Goal: Browse casually: Explore the website without a specific task or goal

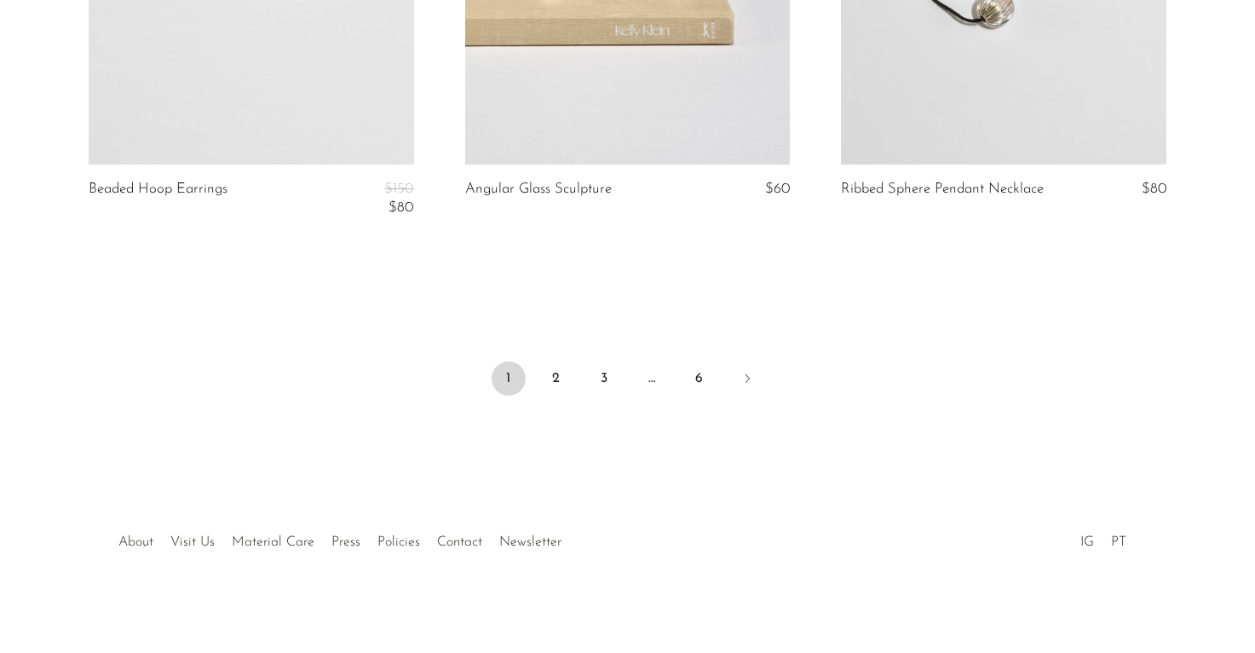
scroll to position [6406, 0]
click at [559, 378] on link "2" at bounding box center [556, 376] width 34 height 34
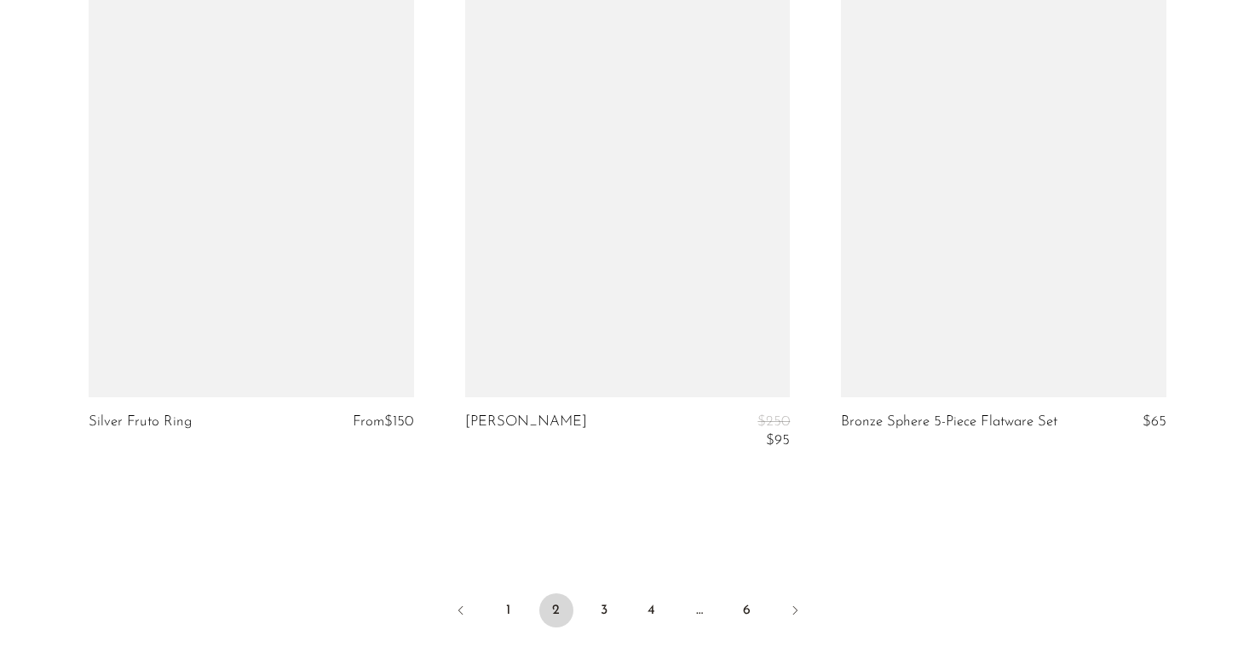
scroll to position [6291, 0]
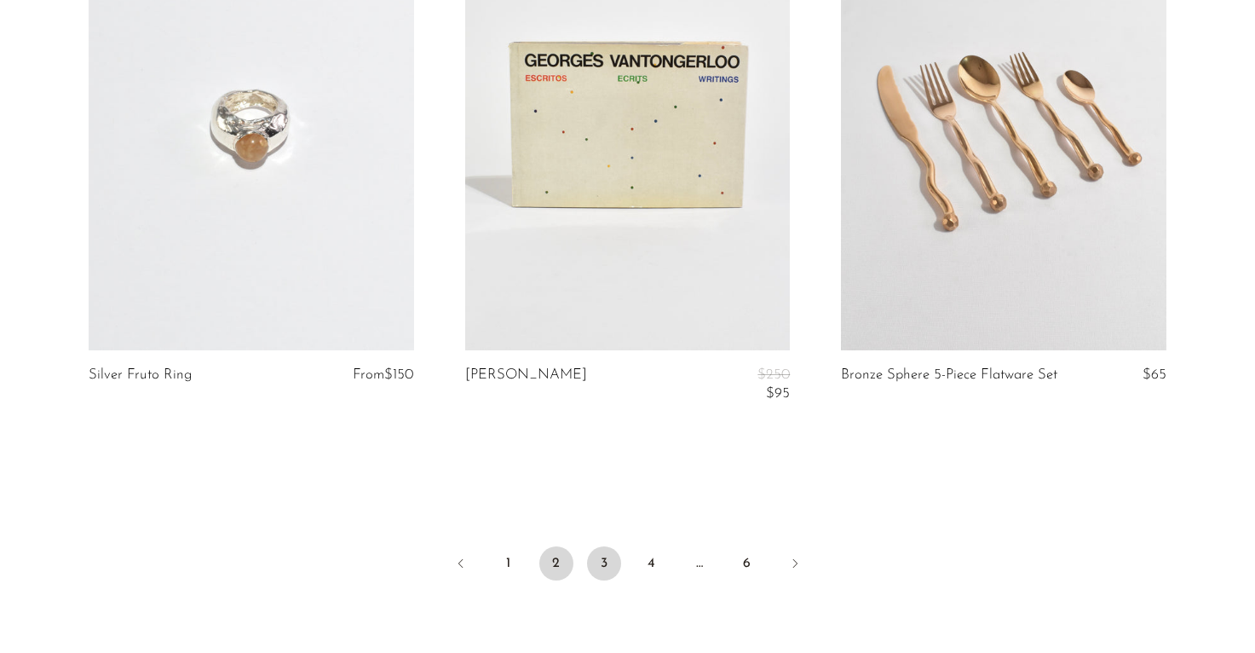
click at [606, 564] on link "3" at bounding box center [604, 563] width 34 height 34
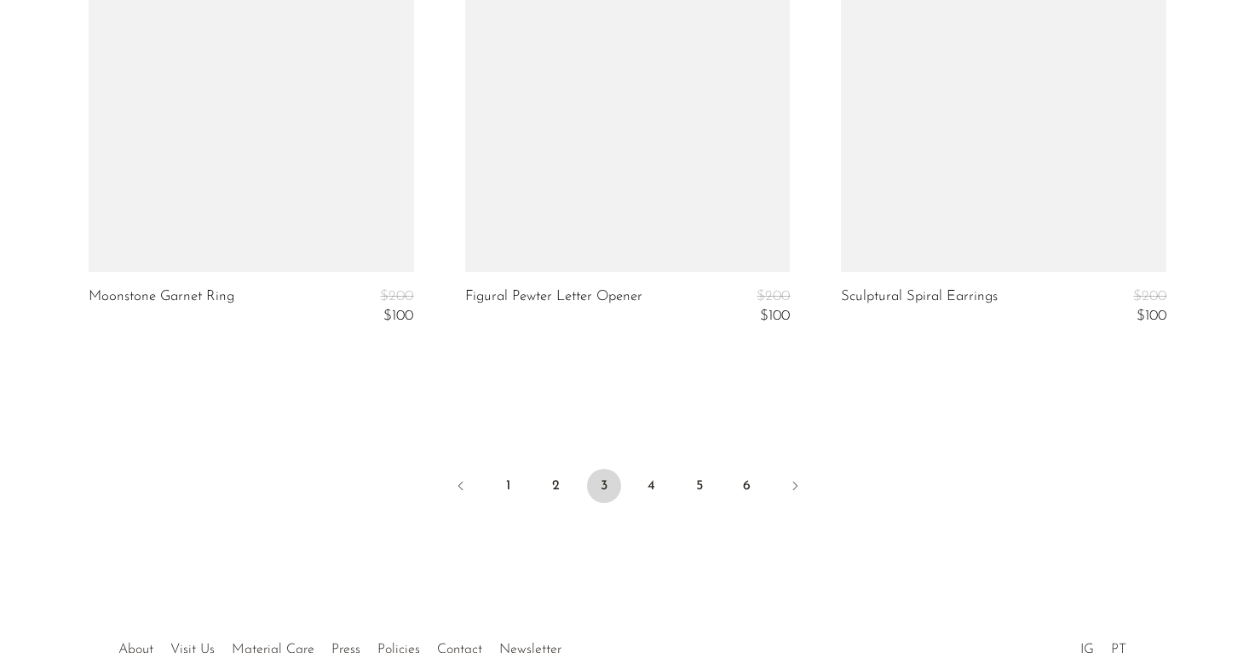
scroll to position [6387, 0]
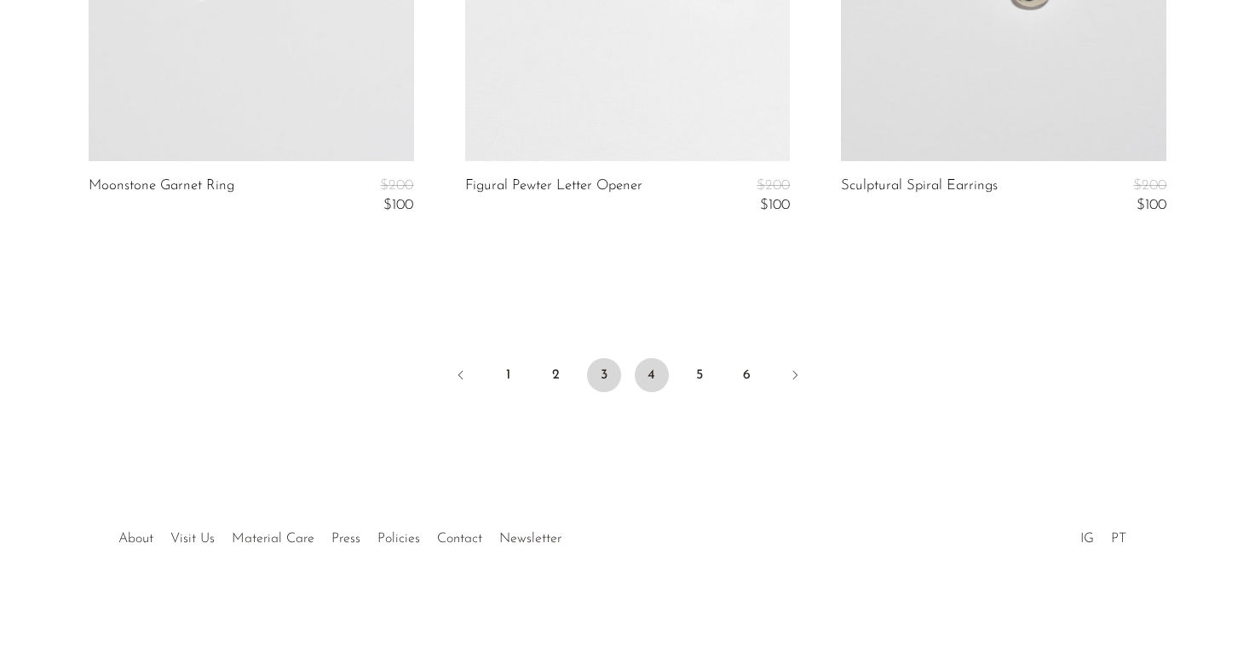
click at [651, 371] on link "4" at bounding box center [652, 375] width 34 height 34
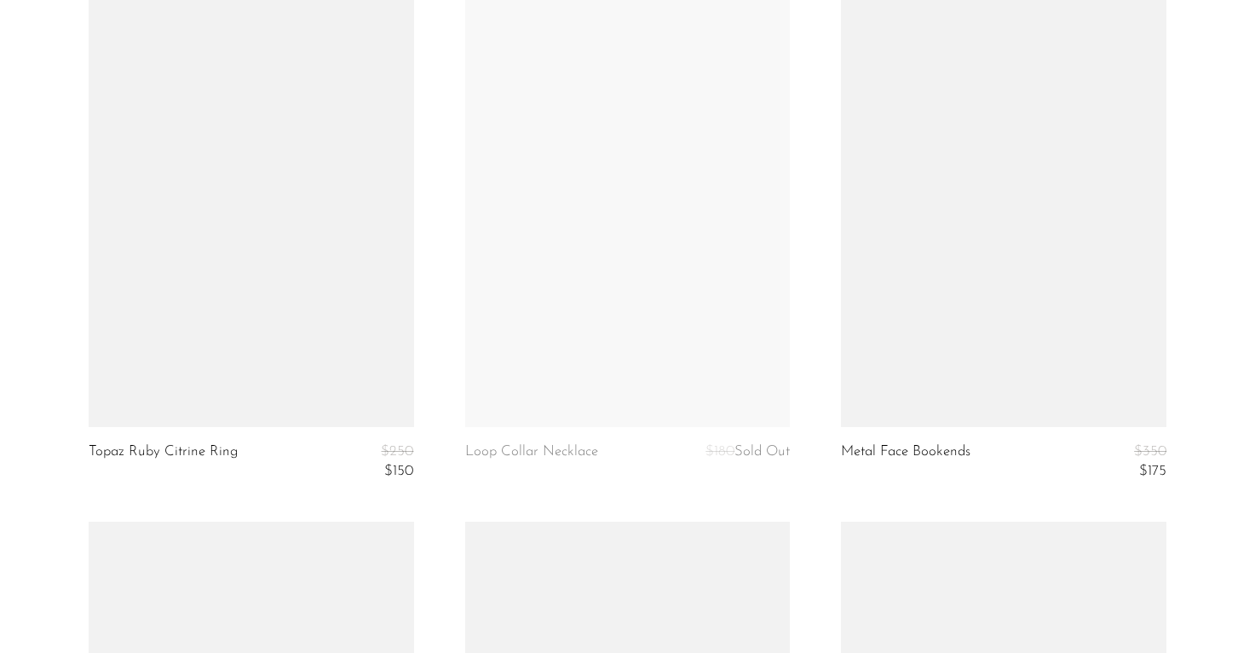
scroll to position [2387, 0]
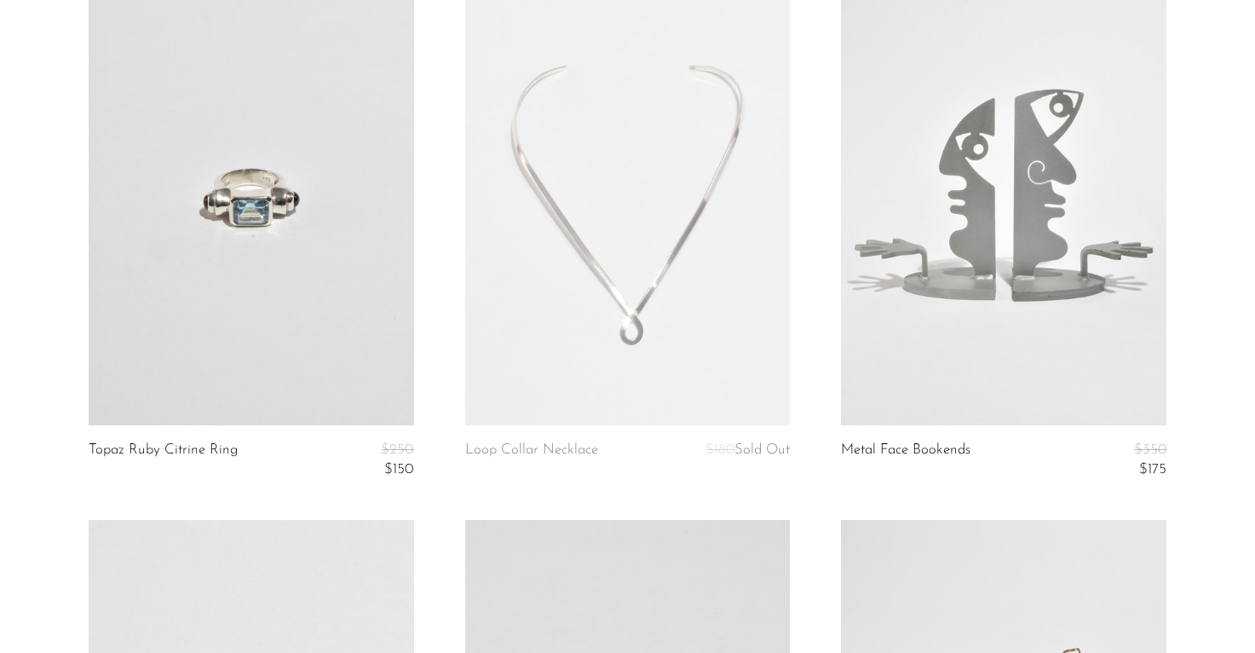
click at [271, 209] on link at bounding box center [252, 198] width 326 height 456
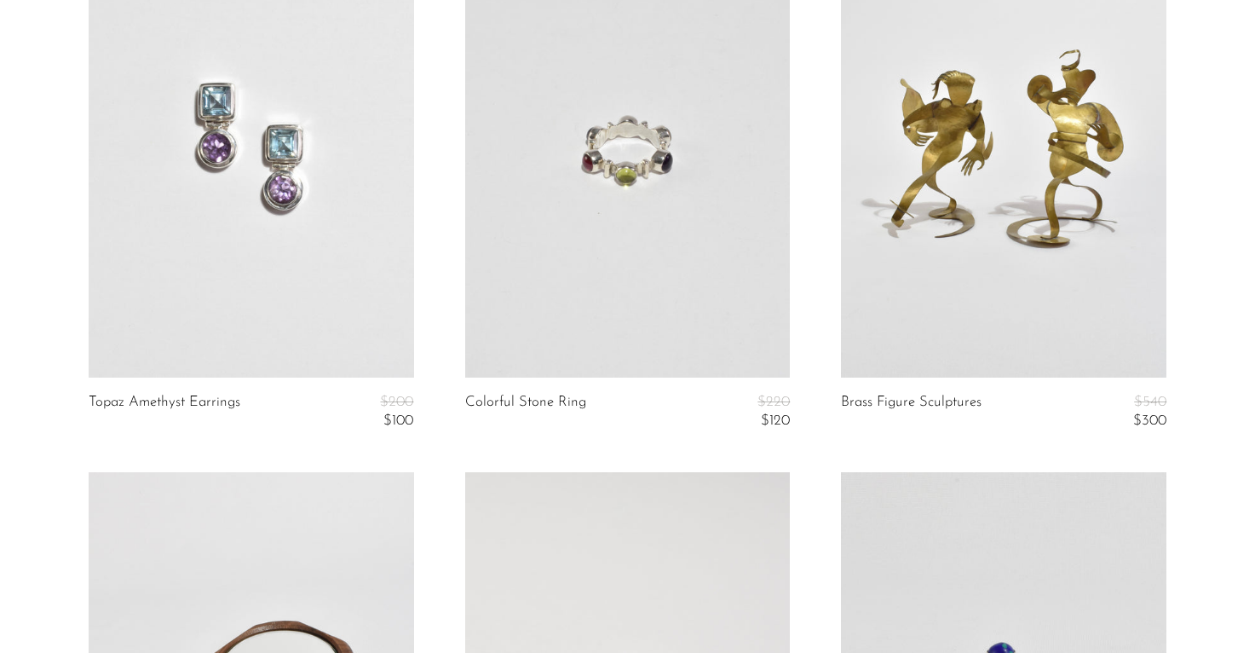
scroll to position [2981, 0]
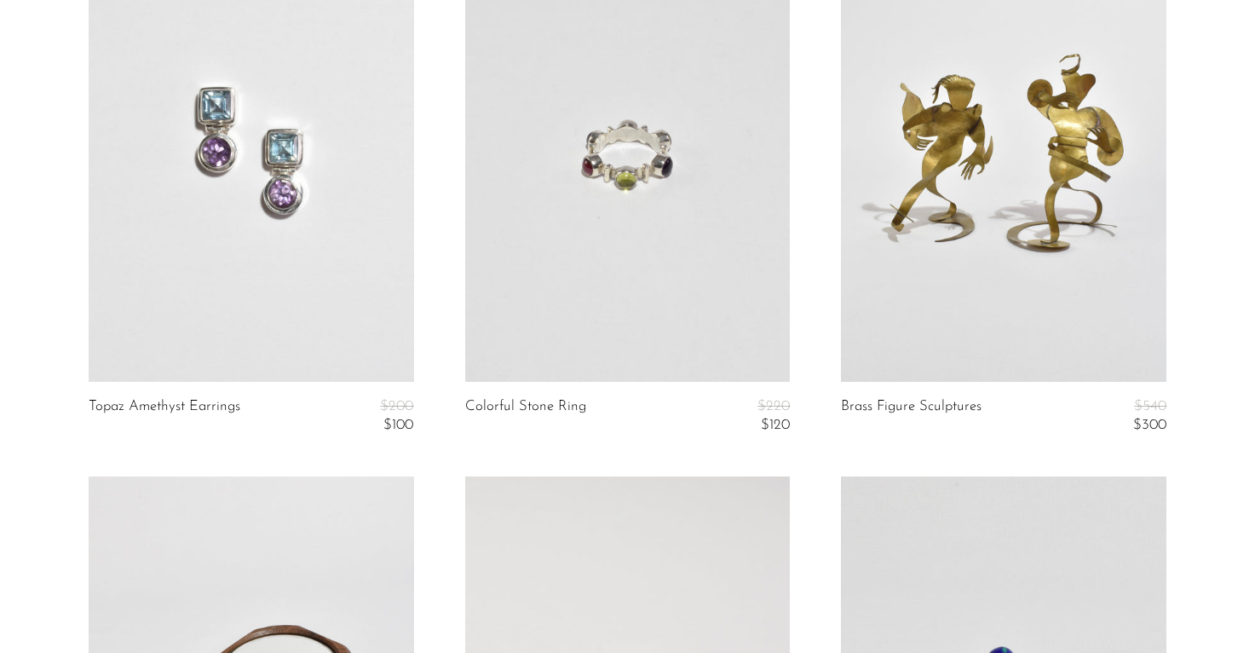
click at [619, 171] on link at bounding box center [628, 154] width 326 height 456
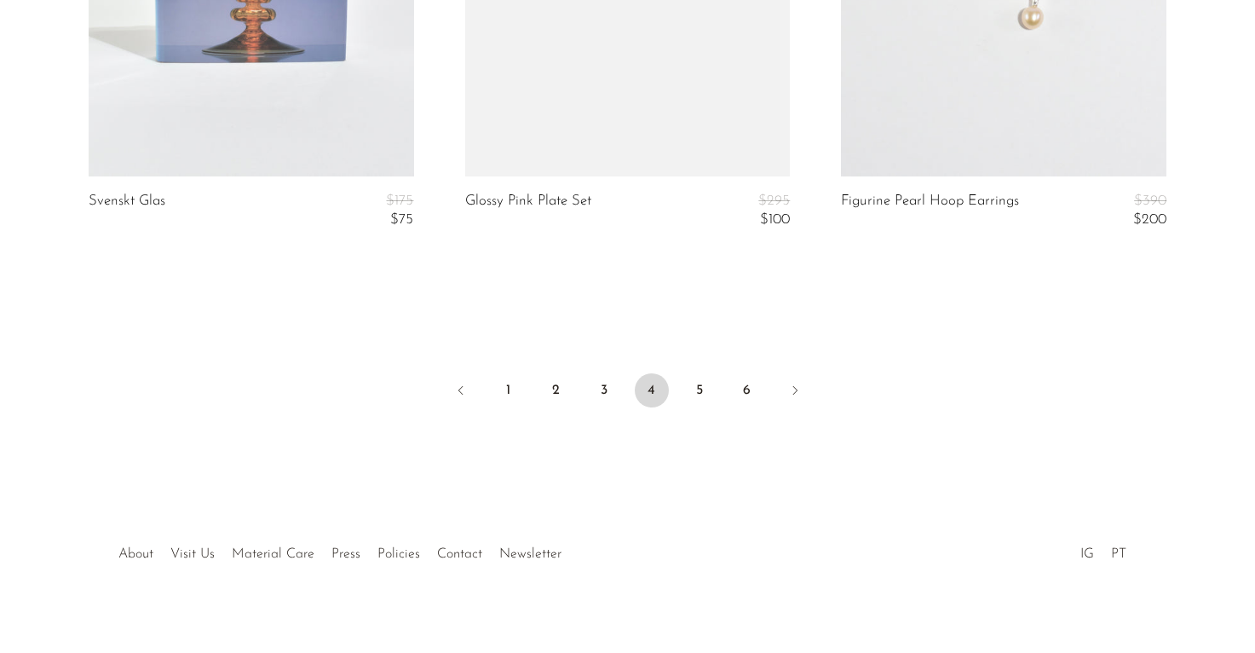
scroll to position [6502, 0]
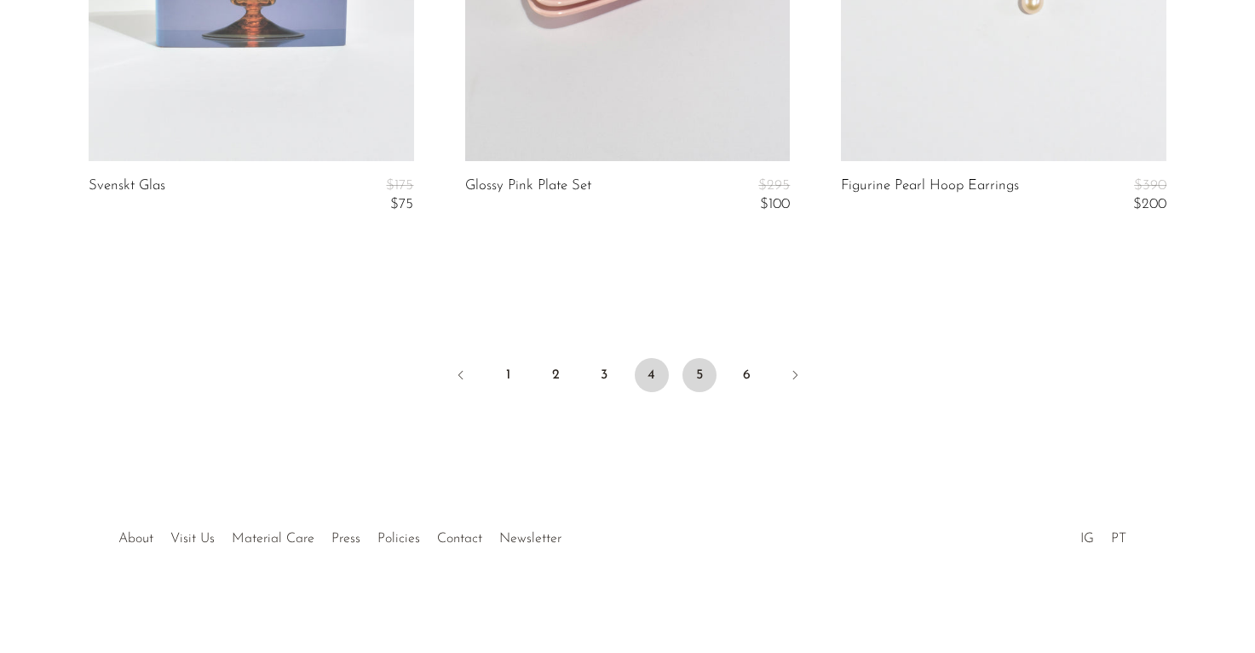
click at [698, 380] on link "5" at bounding box center [700, 375] width 34 height 34
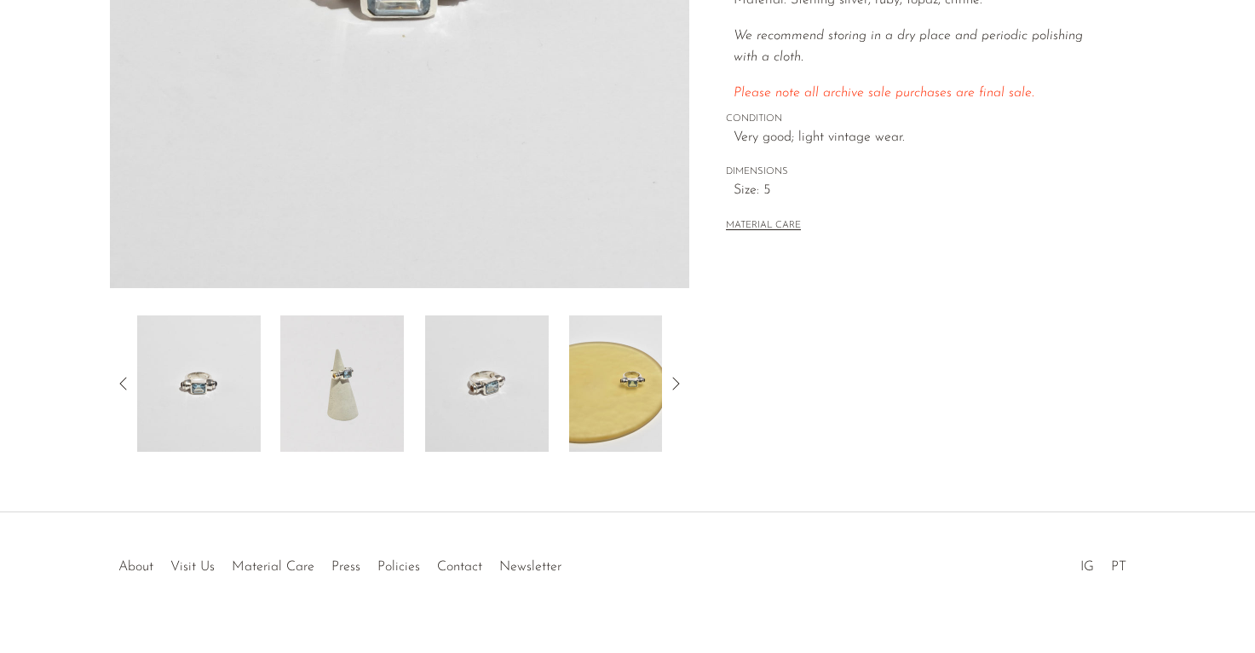
scroll to position [457, 0]
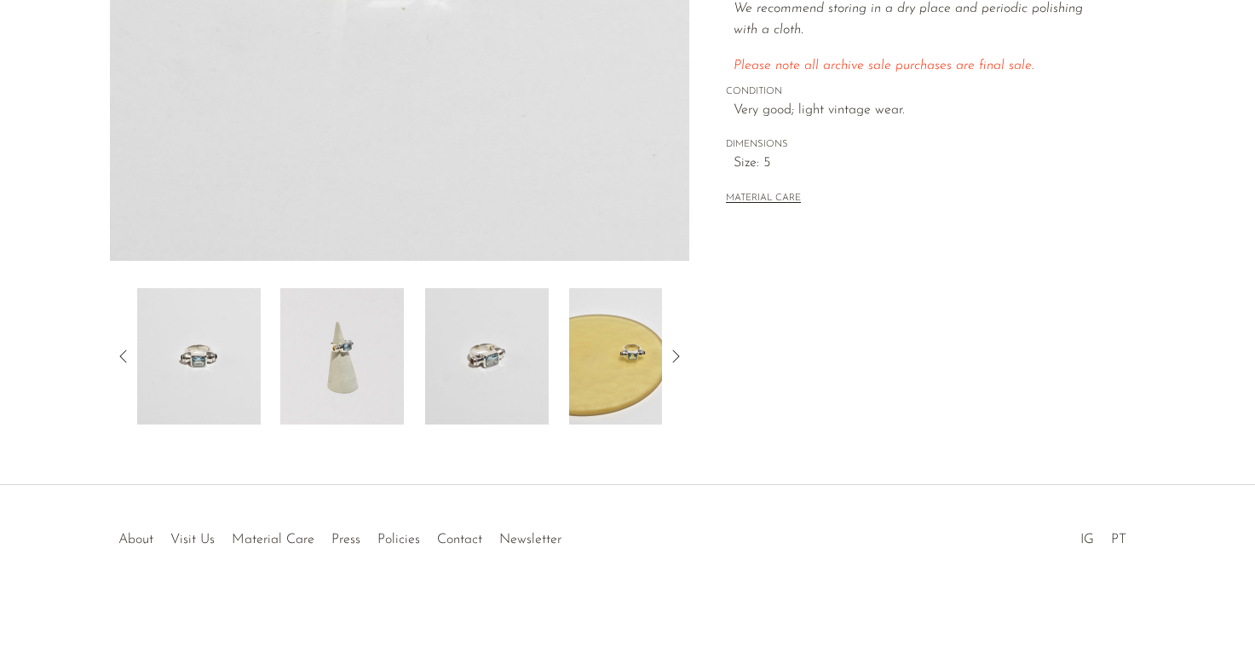
click at [597, 380] on img at bounding box center [631, 356] width 124 height 136
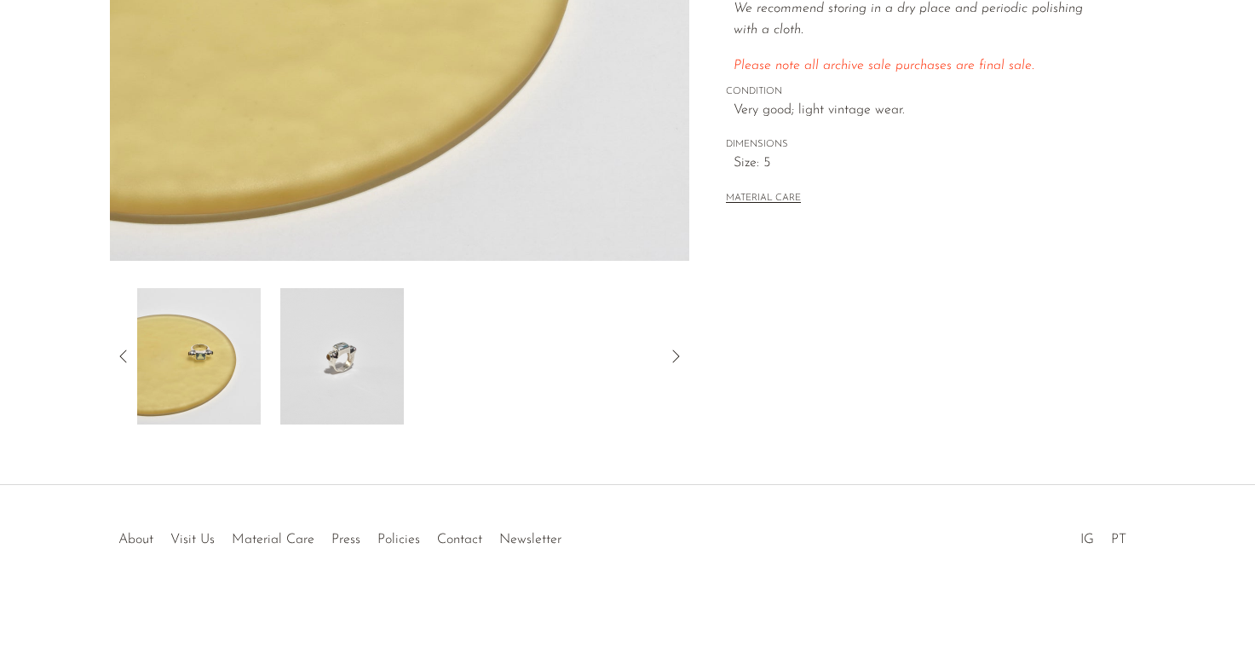
click at [342, 360] on img at bounding box center [342, 356] width 124 height 136
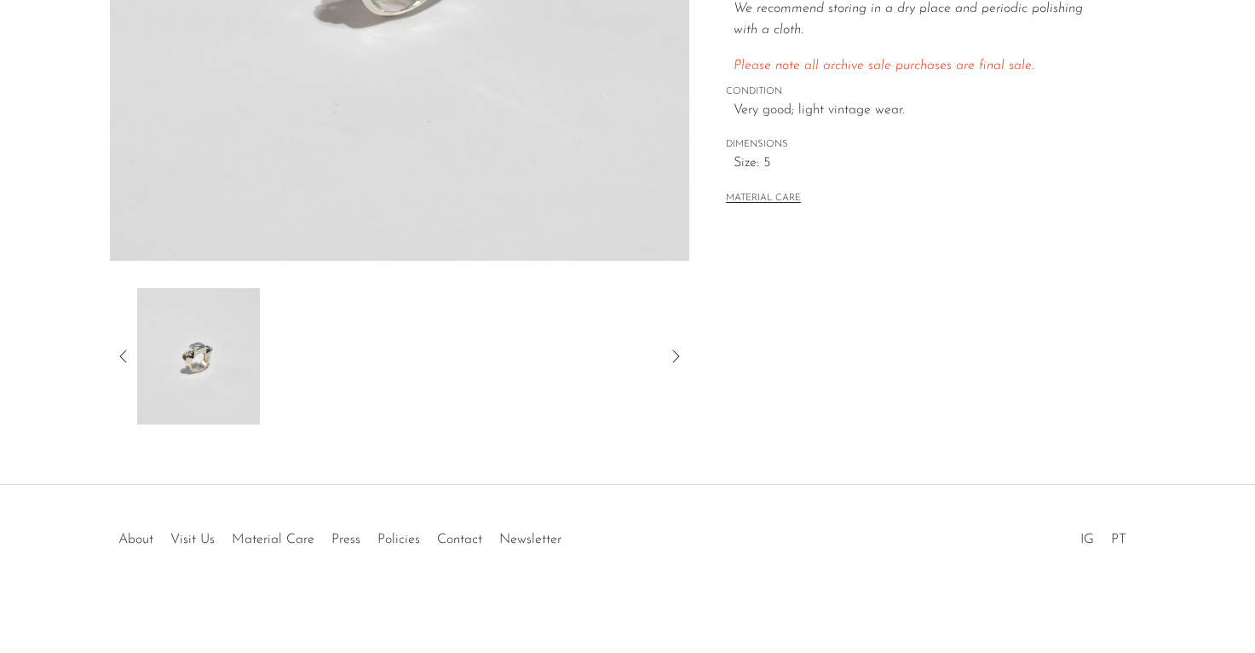
click at [672, 352] on icon at bounding box center [676, 356] width 20 height 20
click at [127, 355] on icon at bounding box center [123, 356] width 20 height 20
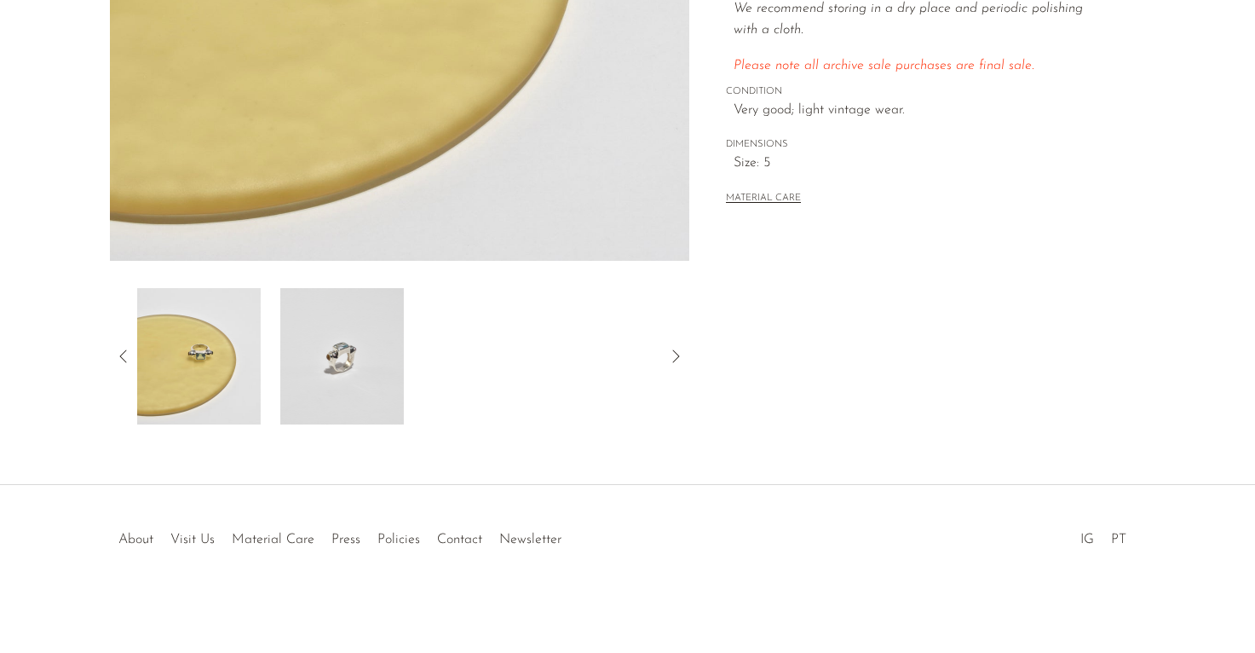
click at [127, 355] on icon at bounding box center [123, 356] width 20 height 20
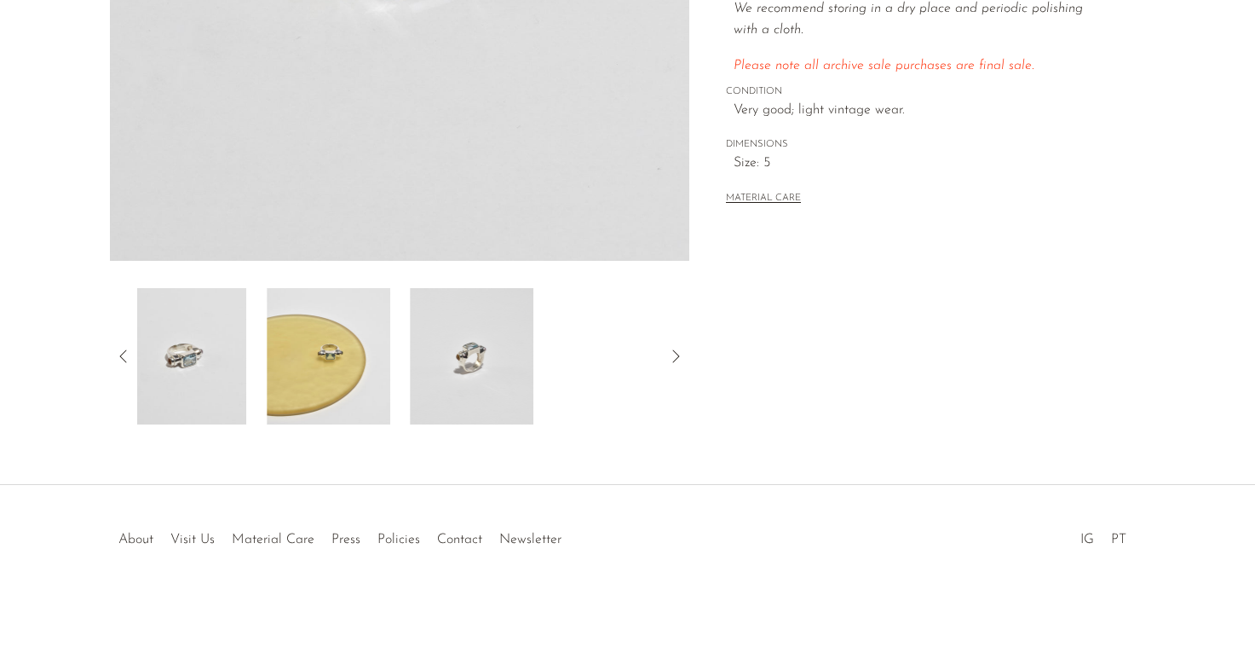
click at [127, 355] on icon at bounding box center [123, 356] width 20 height 20
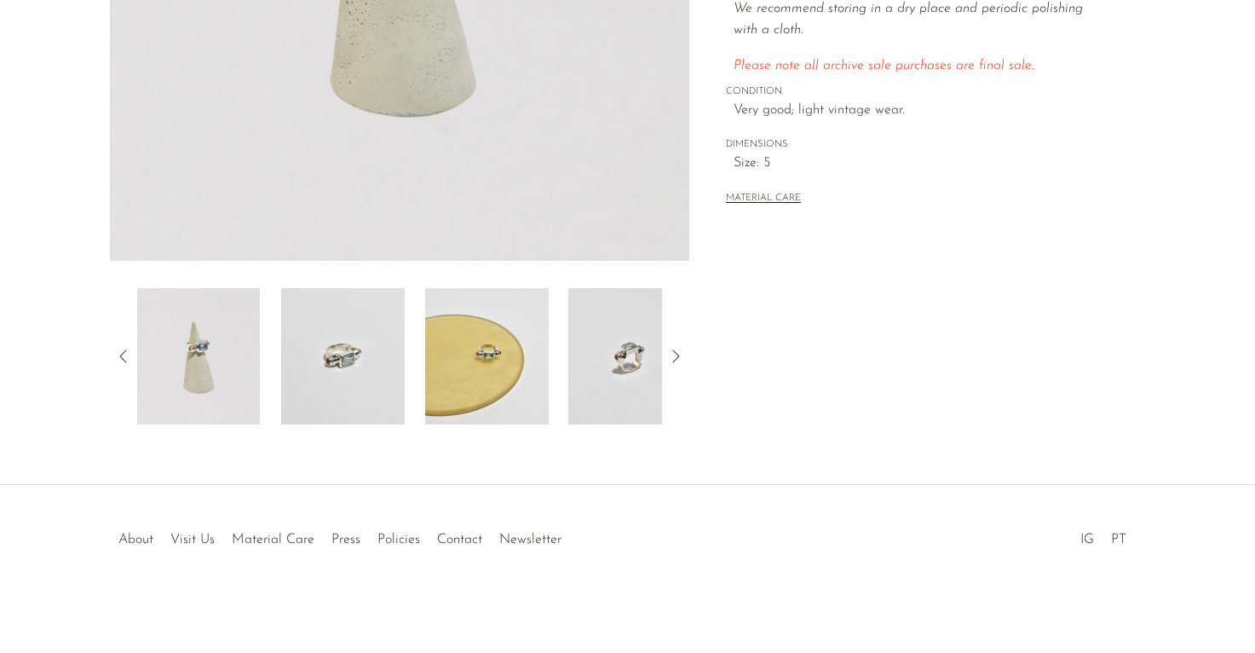
click at [223, 365] on img at bounding box center [198, 356] width 124 height 136
click at [188, 346] on img at bounding box center [198, 356] width 124 height 136
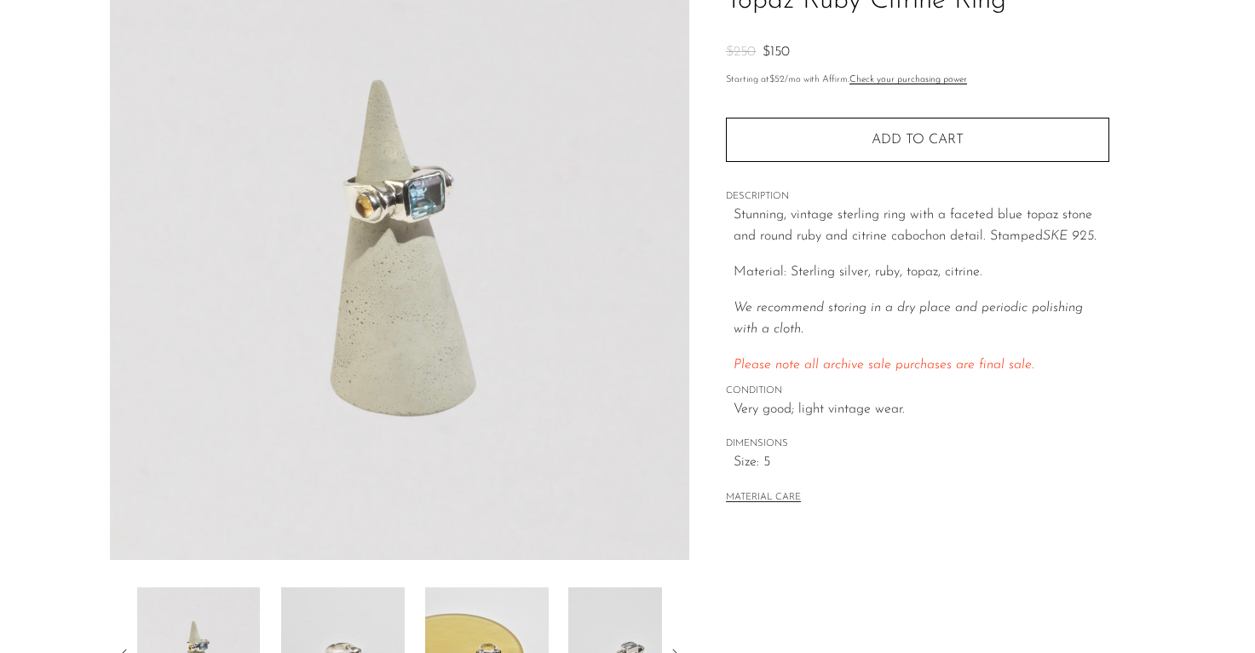
scroll to position [44, 0]
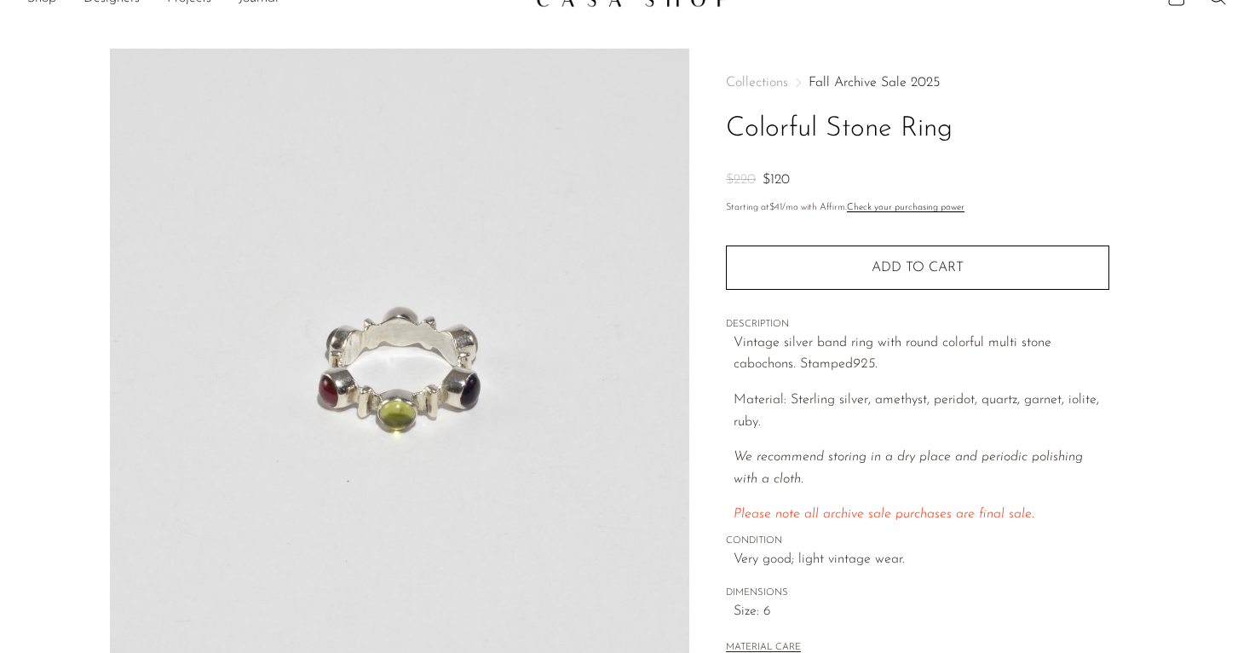
scroll to position [32, 0]
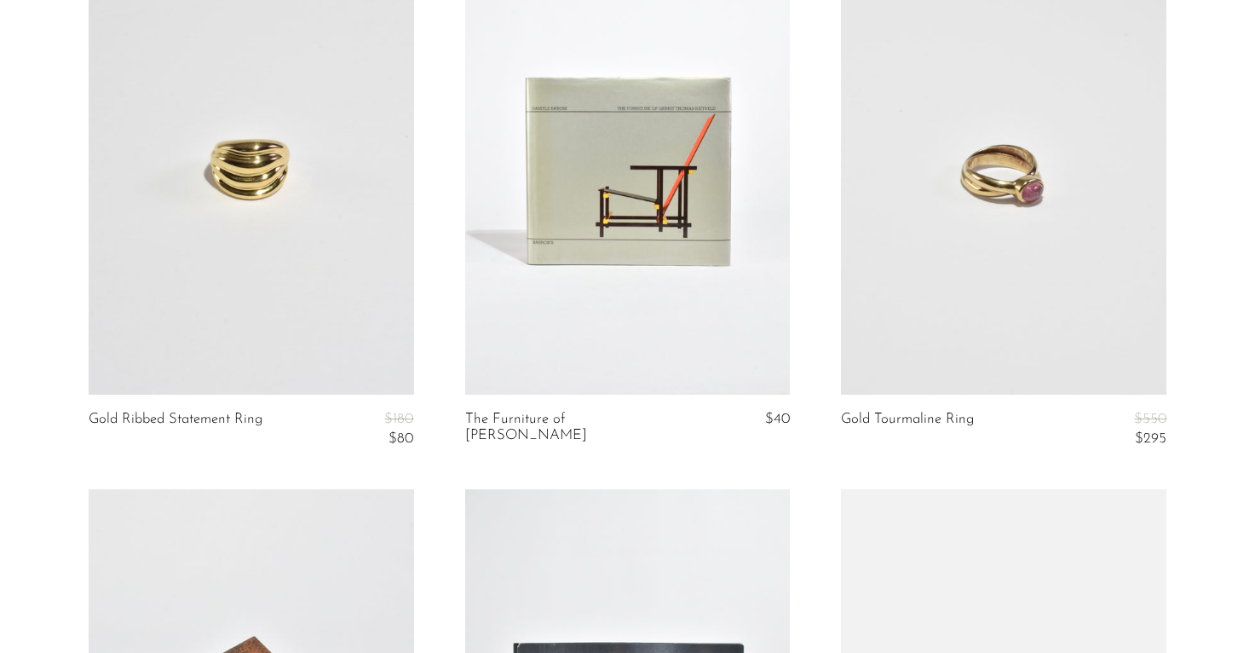
scroll to position [1318, 0]
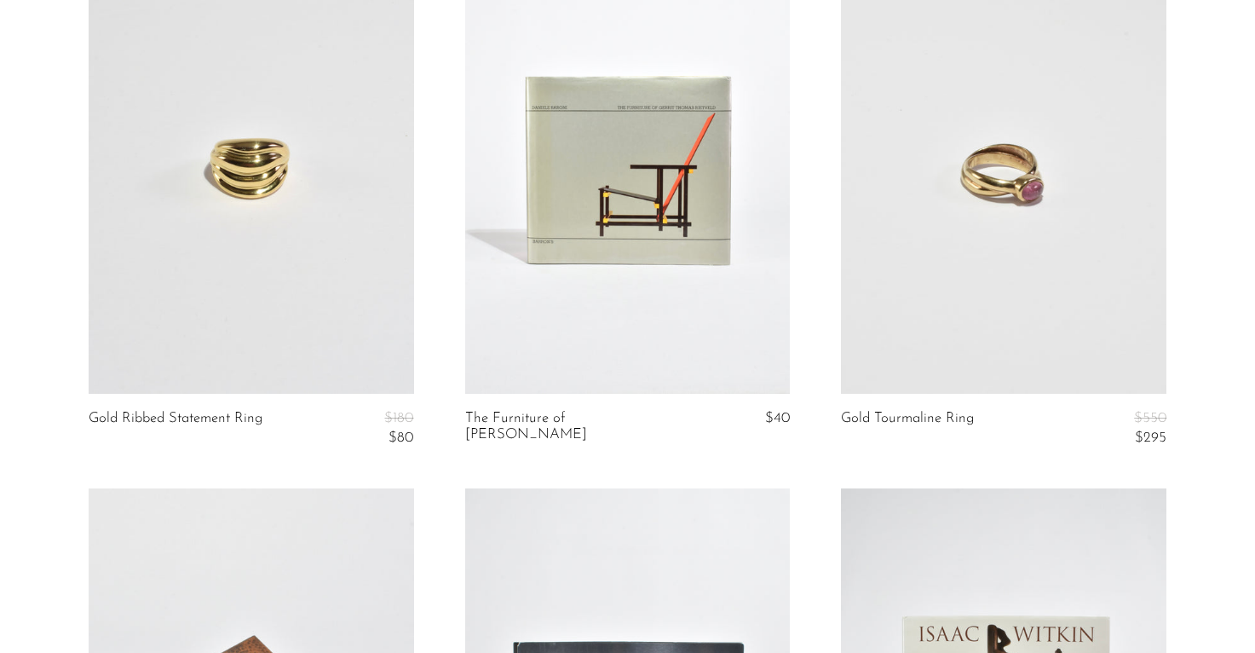
click at [280, 253] on link at bounding box center [252, 167] width 326 height 456
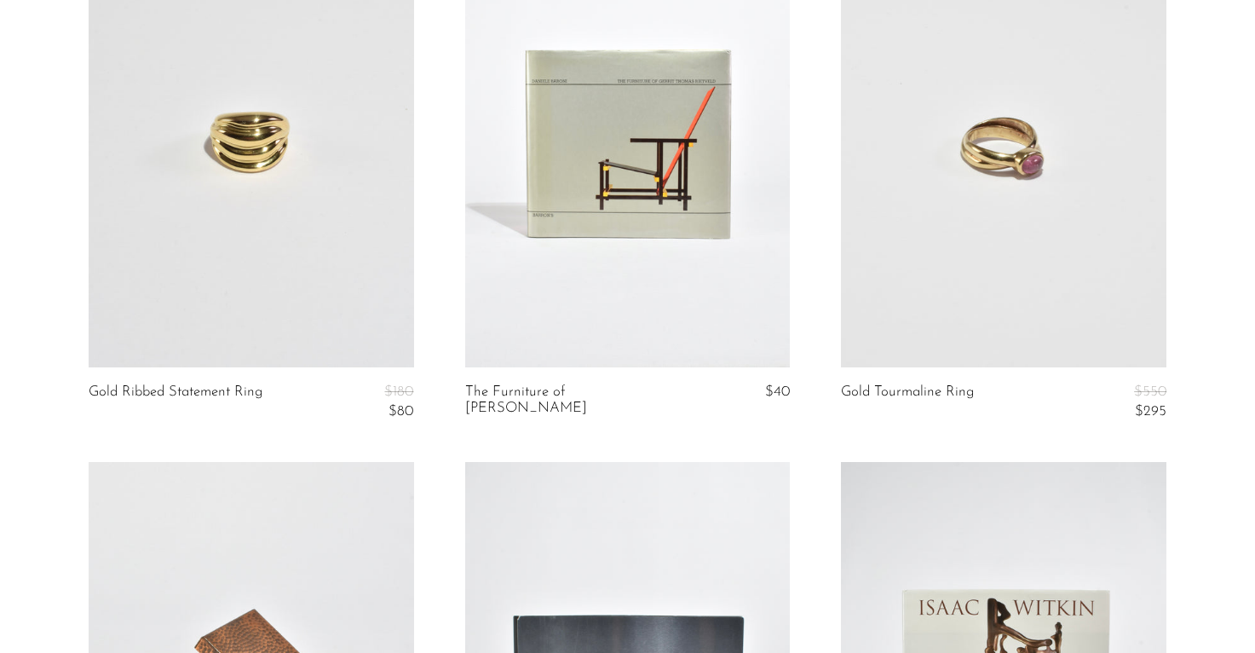
scroll to position [1344, 0]
click at [1002, 167] on link at bounding box center [1004, 141] width 326 height 456
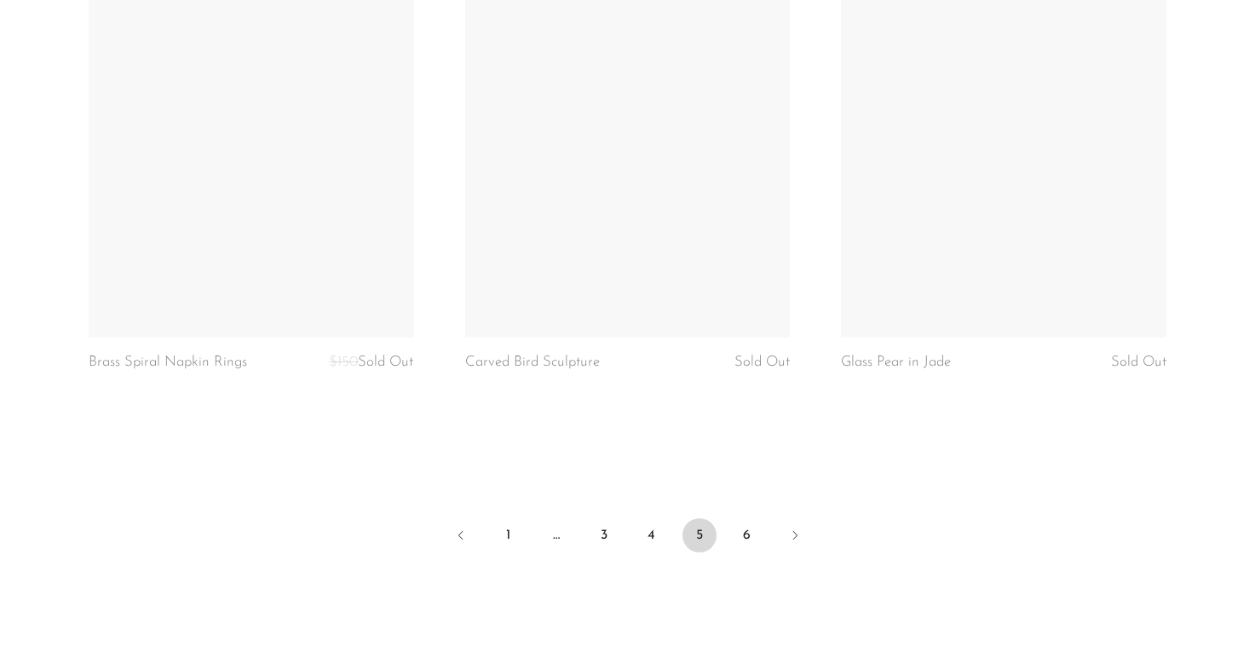
scroll to position [6280, 0]
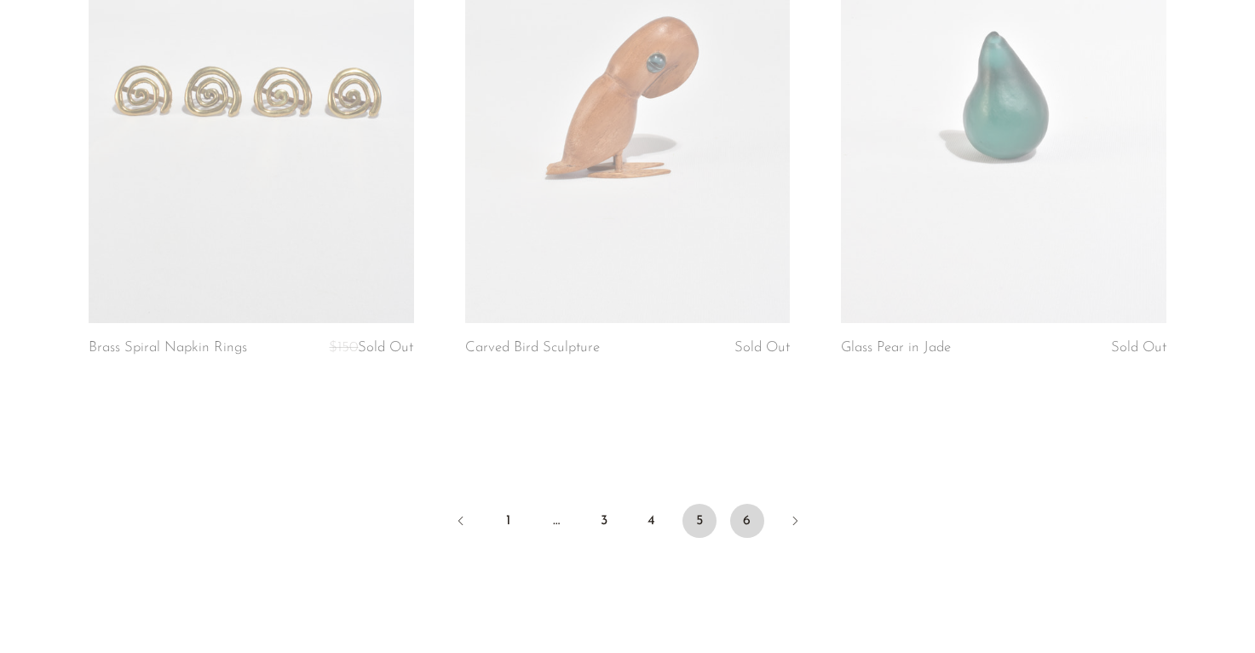
click at [748, 509] on link "6" at bounding box center [747, 521] width 34 height 34
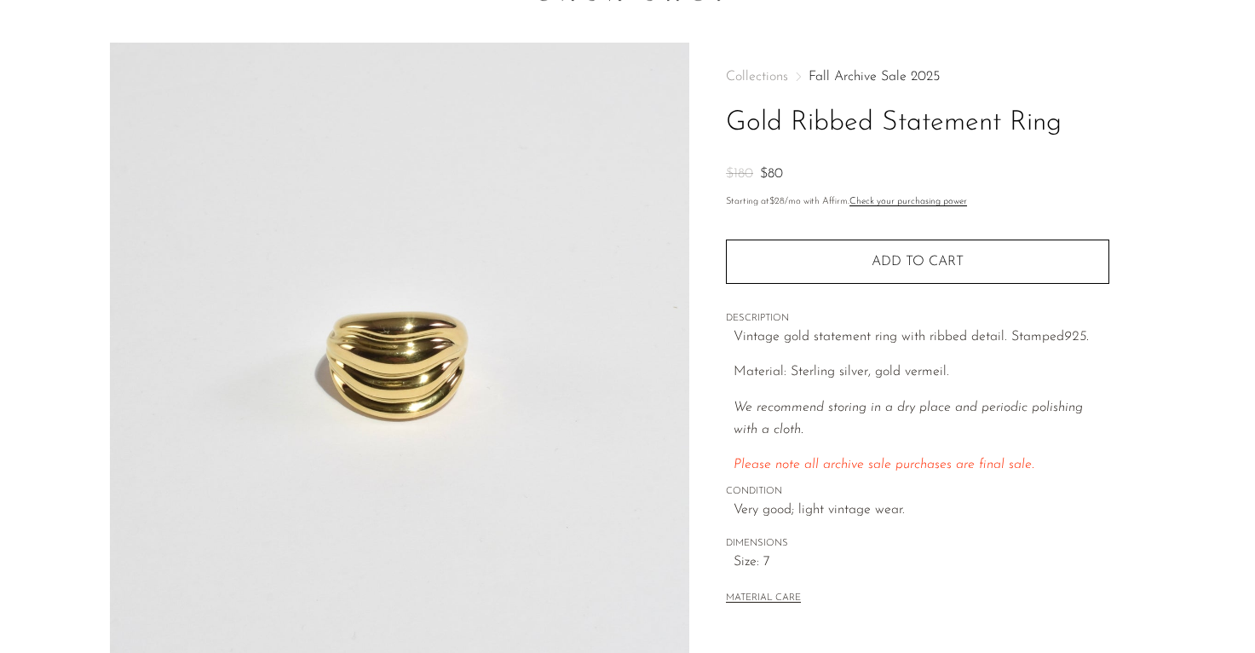
scroll to position [37, 0]
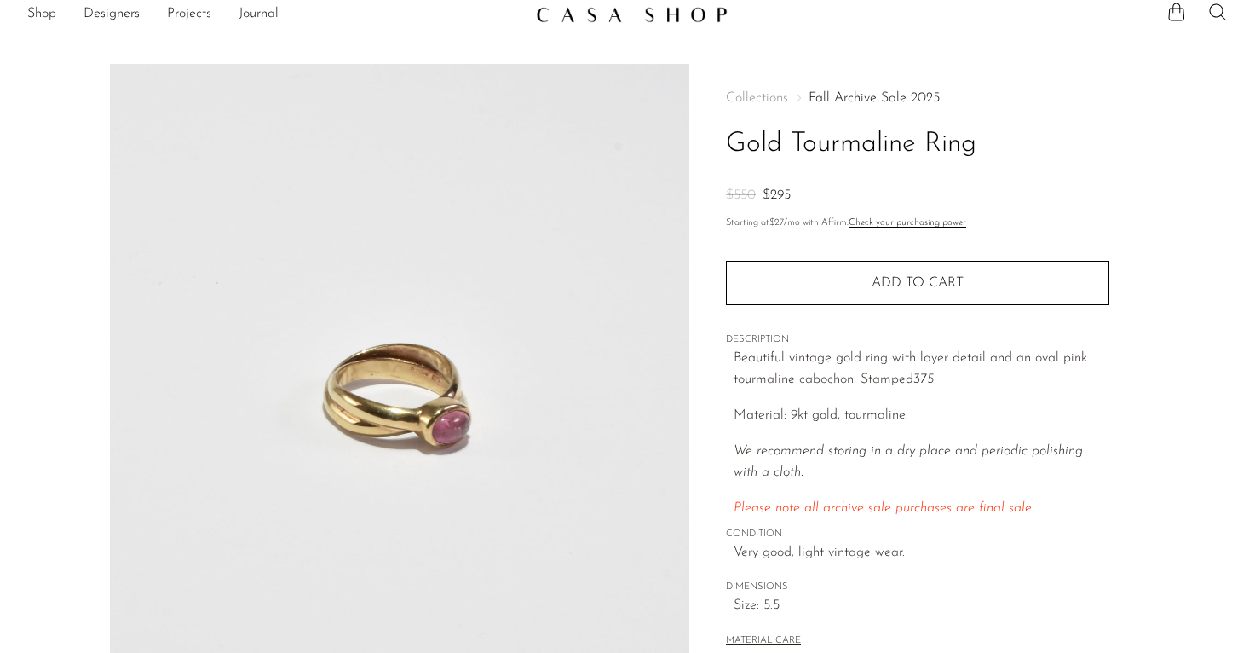
scroll to position [17, 0]
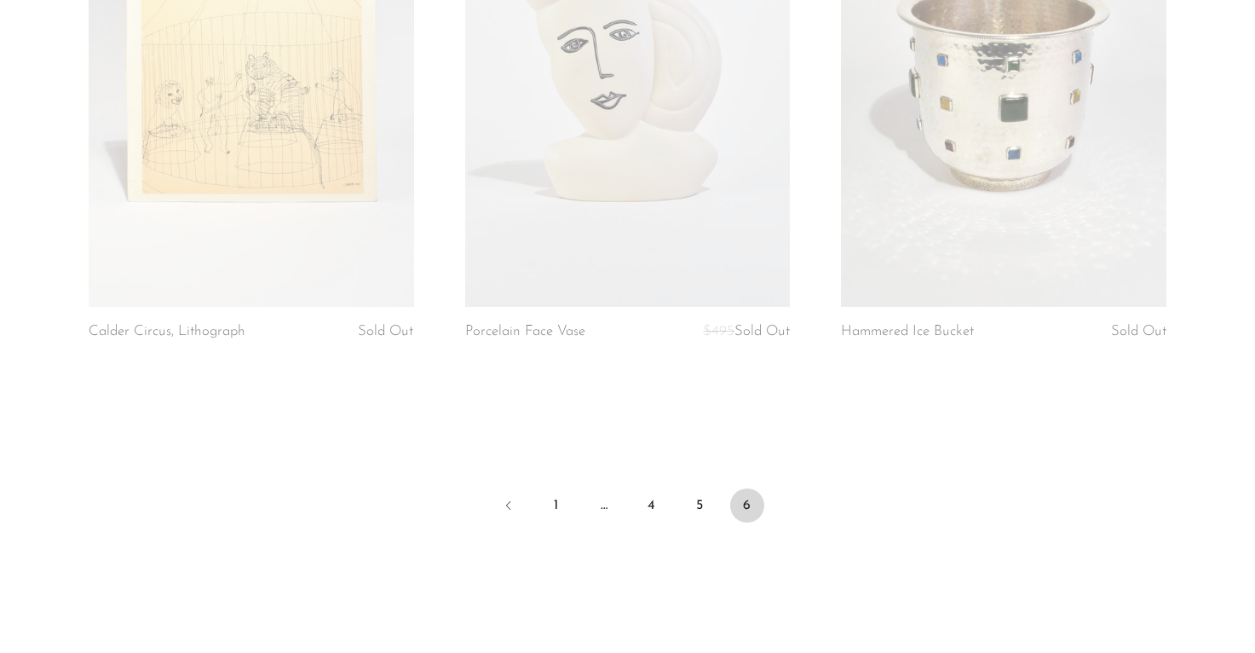
scroll to position [5819, 0]
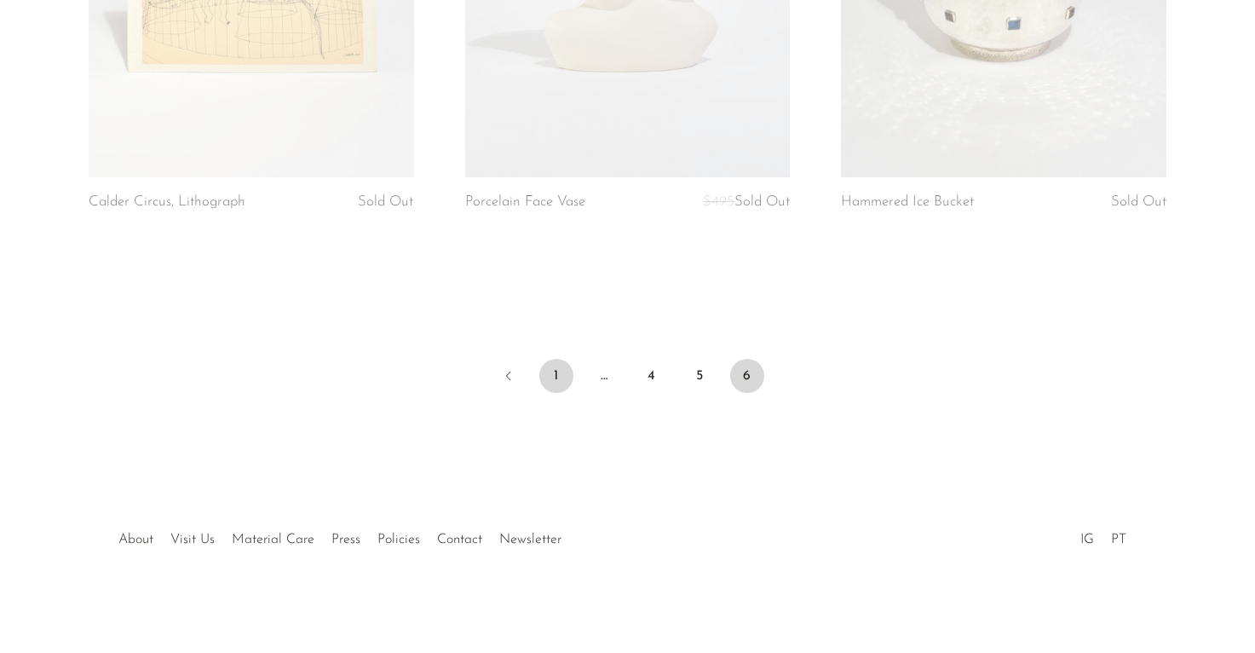
click at [556, 372] on link "1" at bounding box center [556, 376] width 34 height 34
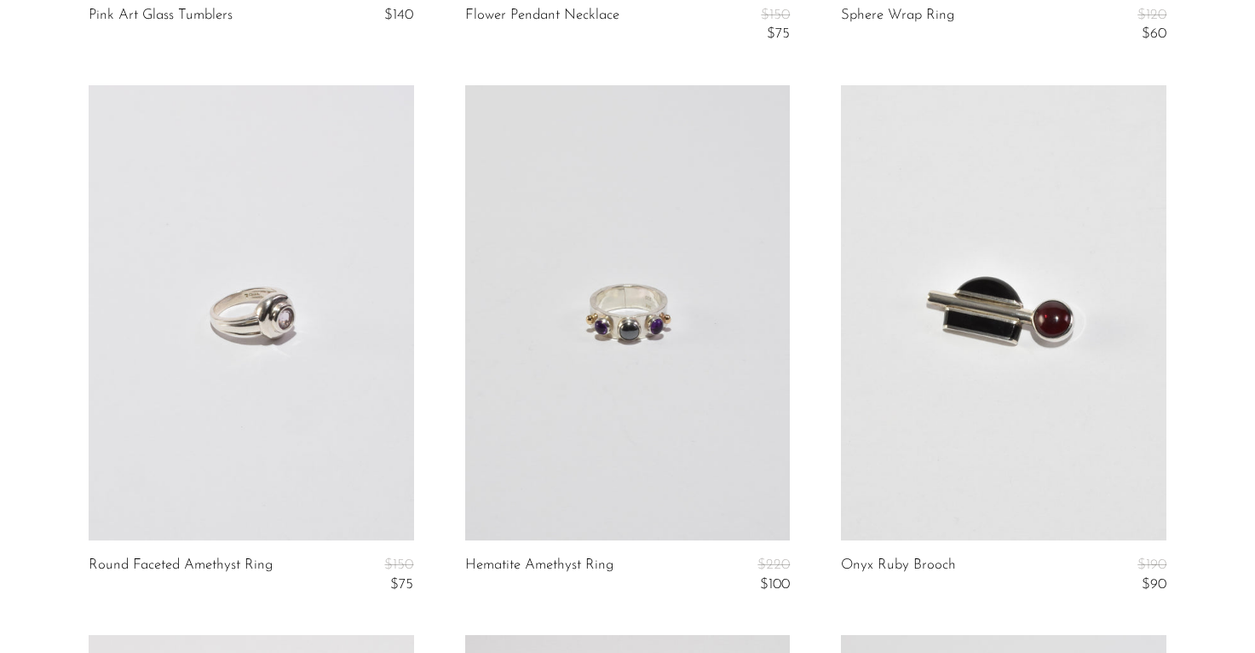
scroll to position [5500, 0]
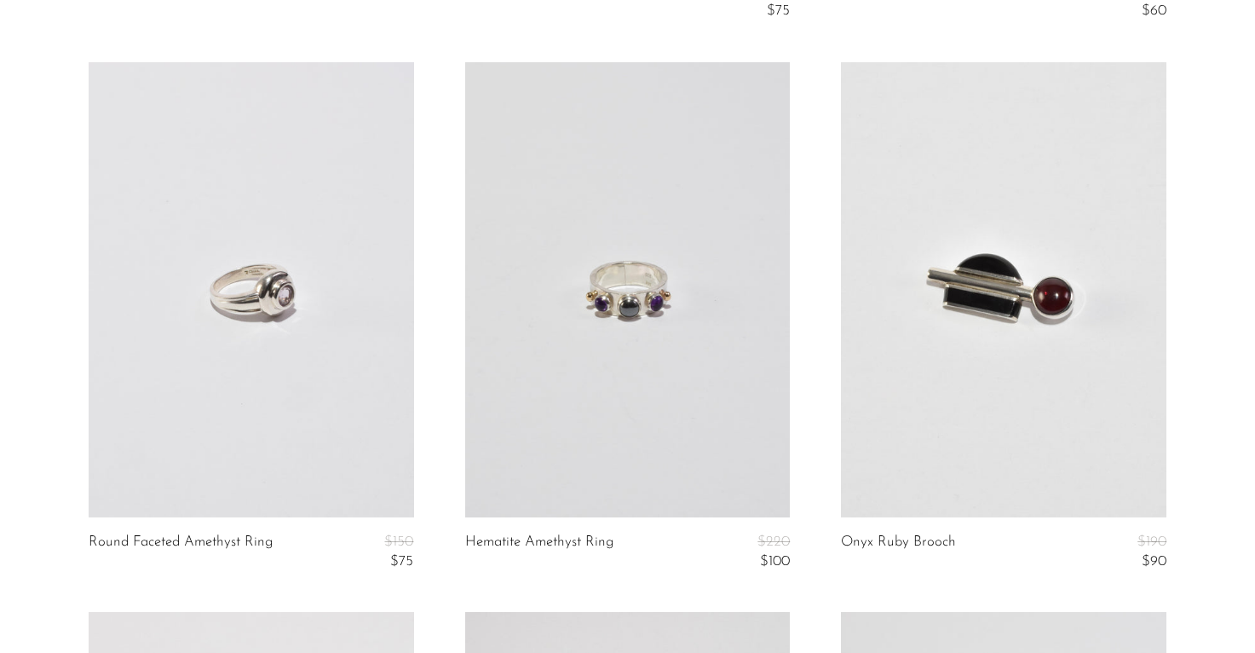
click at [612, 219] on link at bounding box center [628, 290] width 326 height 456
click at [270, 290] on link at bounding box center [252, 290] width 326 height 456
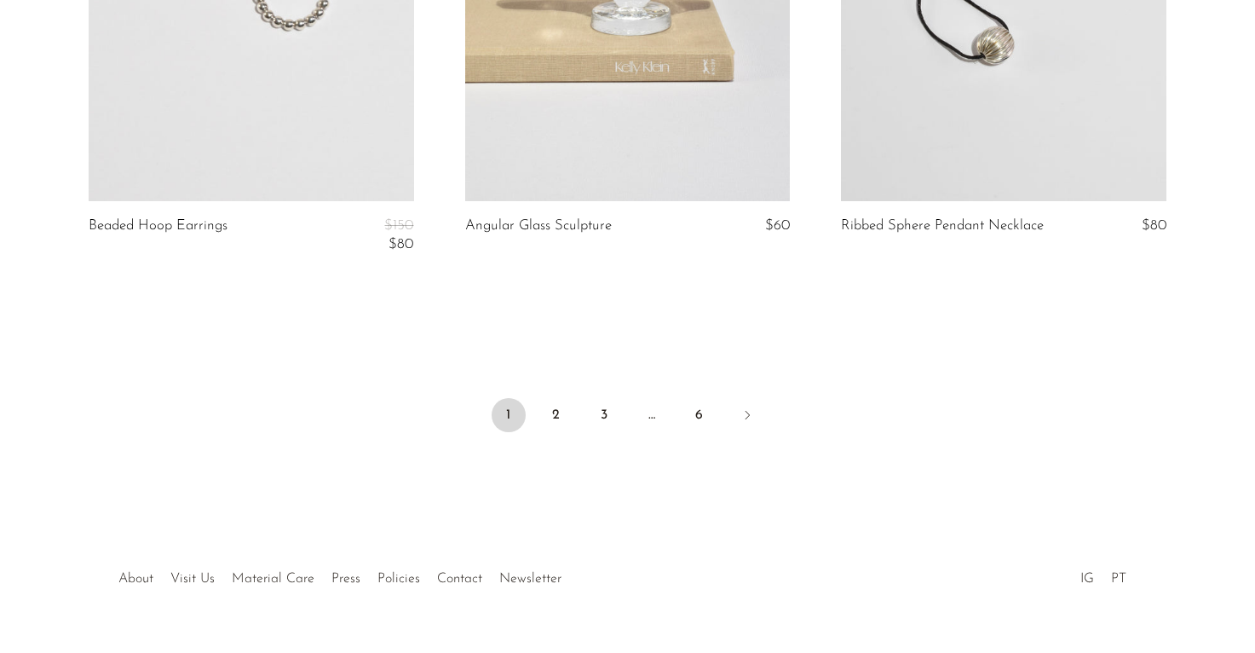
scroll to position [6406, 0]
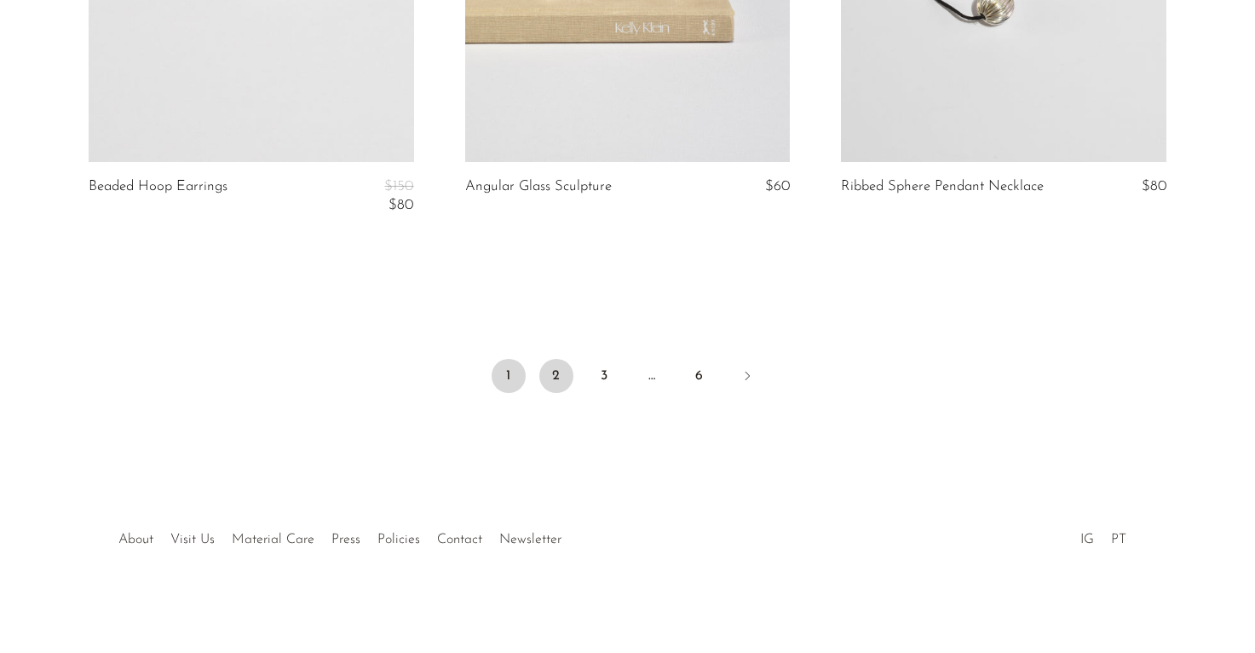
click at [563, 371] on link "2" at bounding box center [556, 376] width 34 height 34
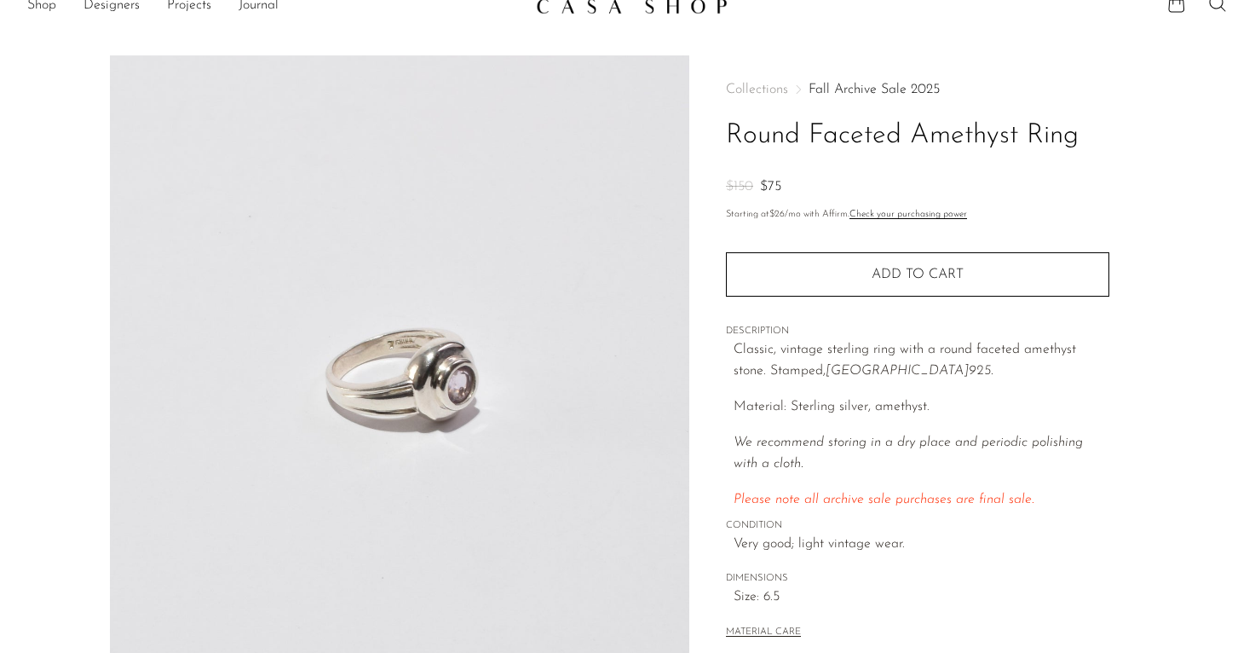
scroll to position [26, 0]
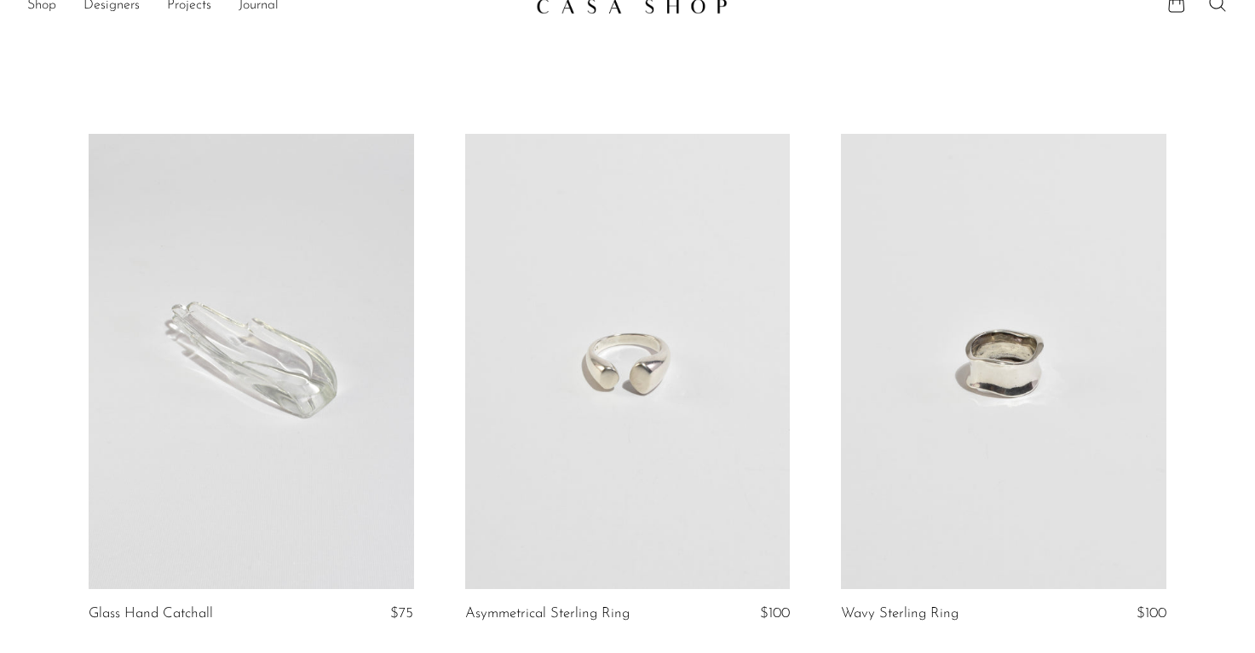
scroll to position [26, 0]
click at [998, 357] on link at bounding box center [1004, 358] width 326 height 456
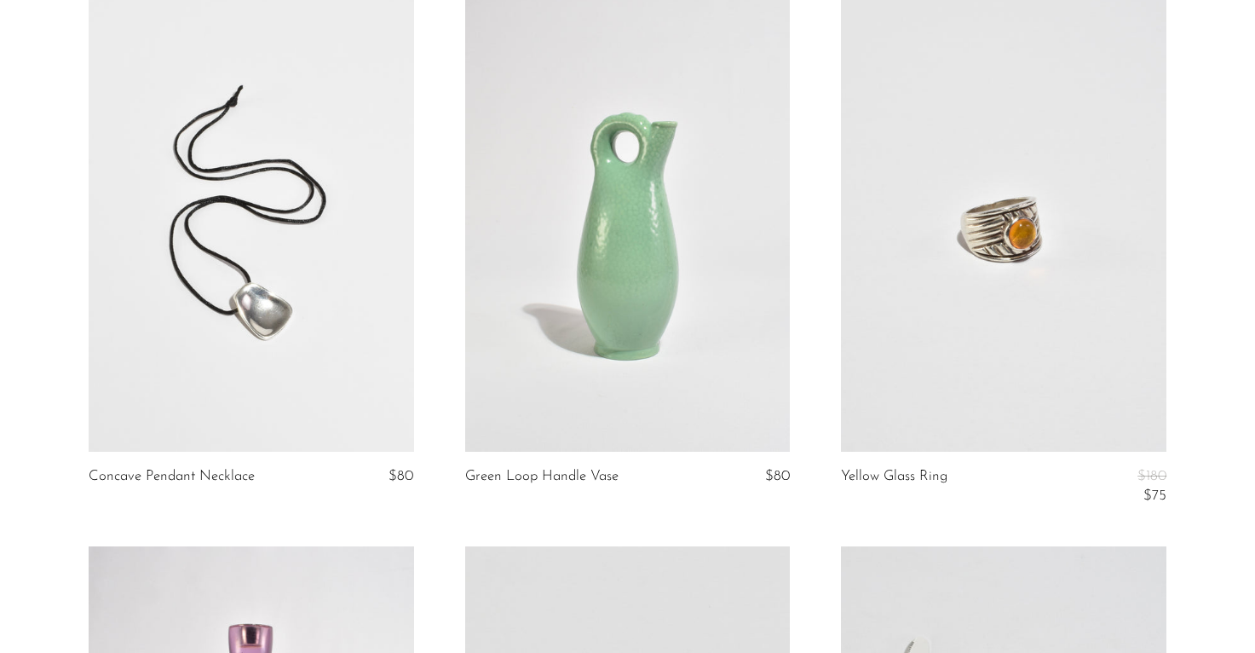
scroll to position [692, 0]
click at [274, 308] on link at bounding box center [252, 224] width 326 height 456
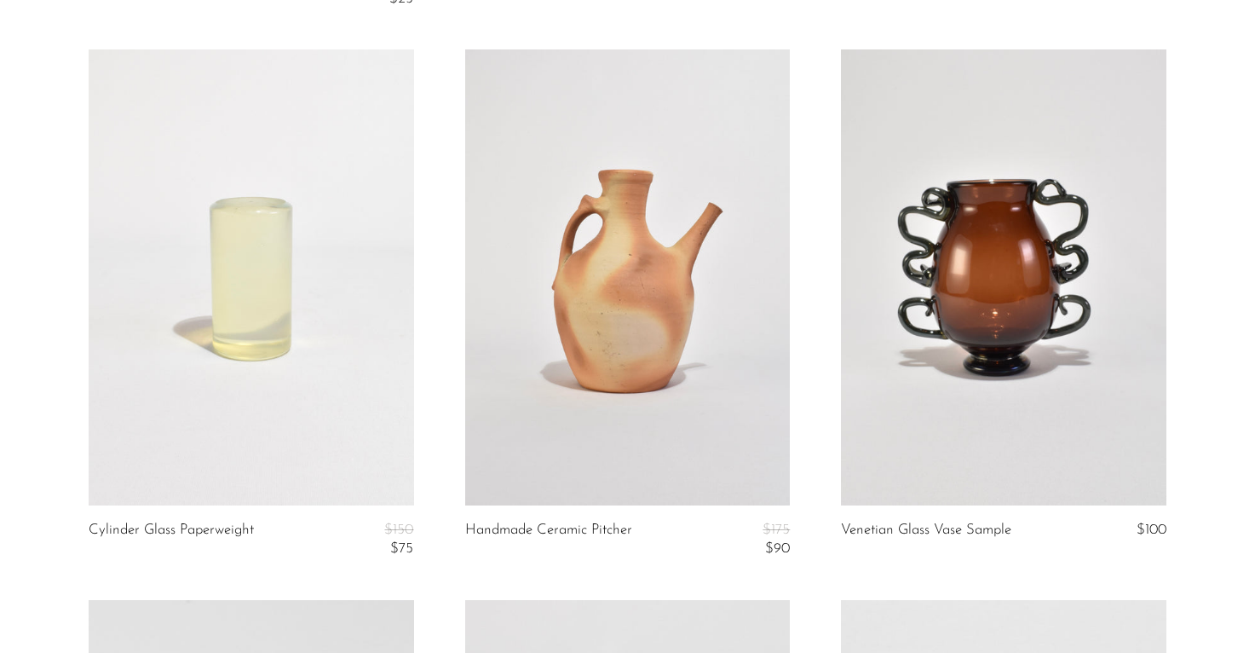
scroll to position [4489, 0]
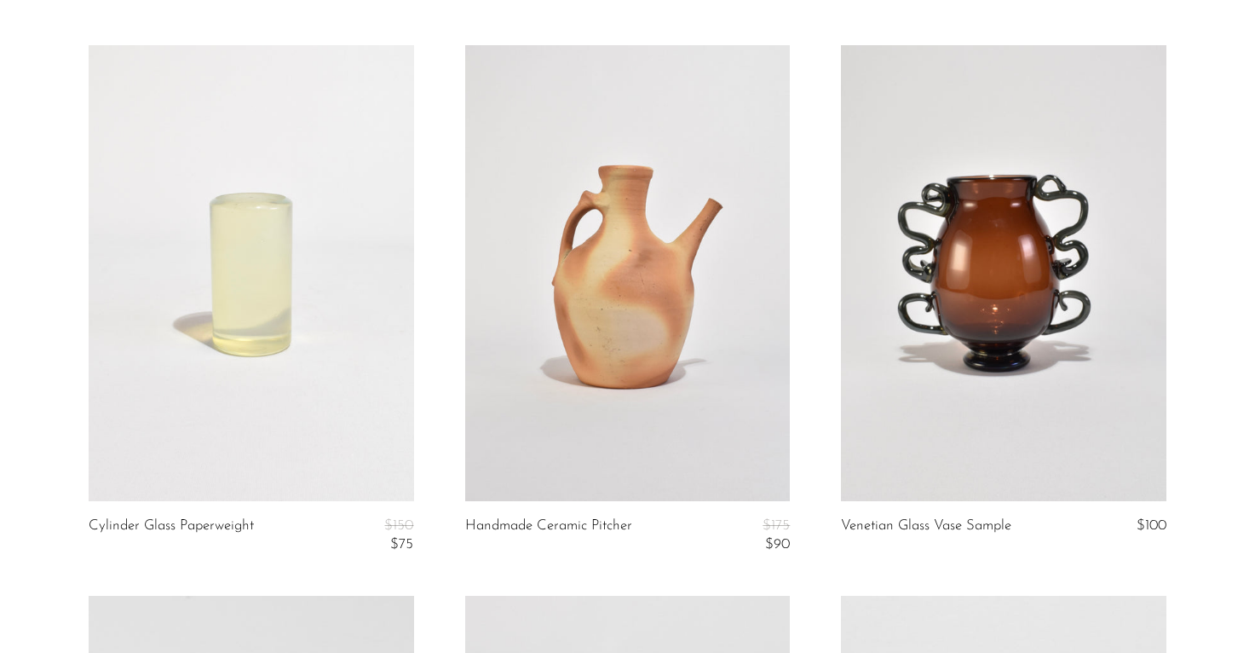
click at [999, 267] on link at bounding box center [1004, 273] width 326 height 456
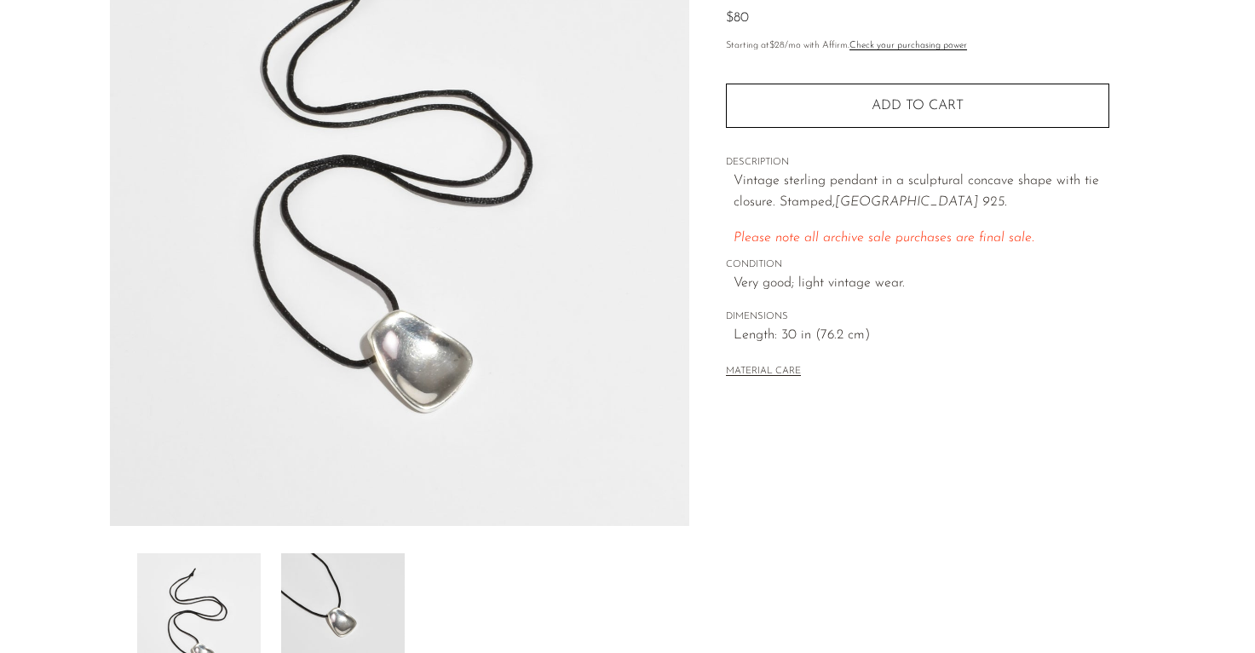
scroll to position [457, 0]
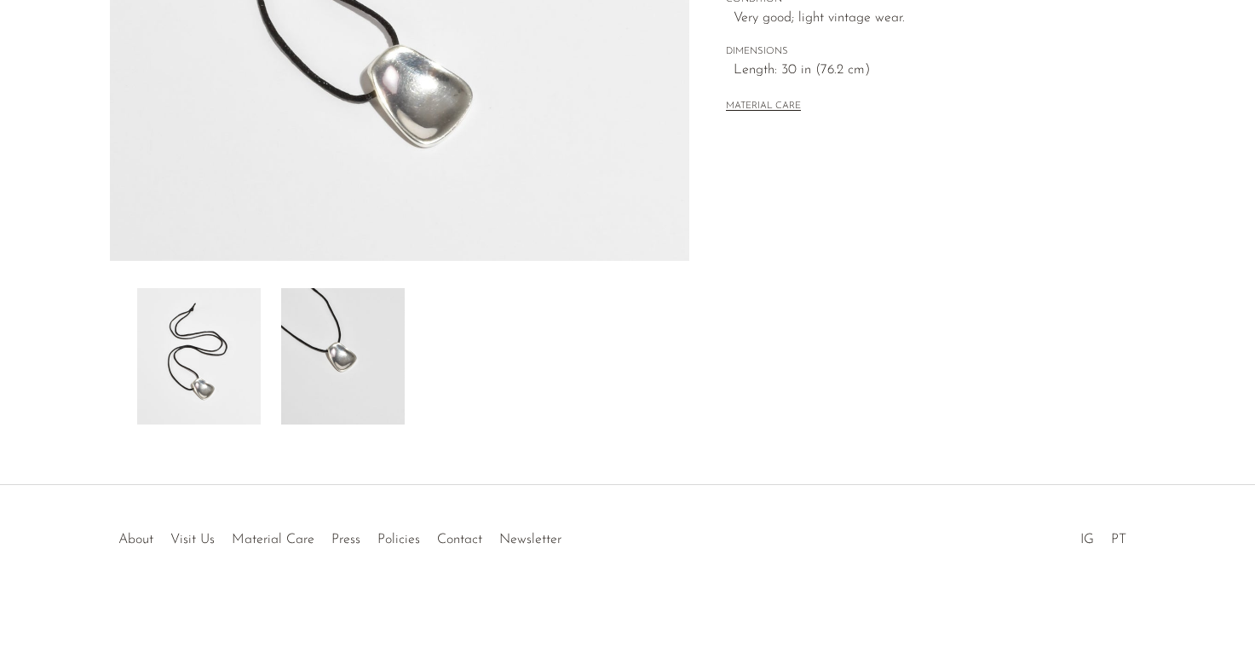
click at [382, 360] on img at bounding box center [343, 356] width 124 height 136
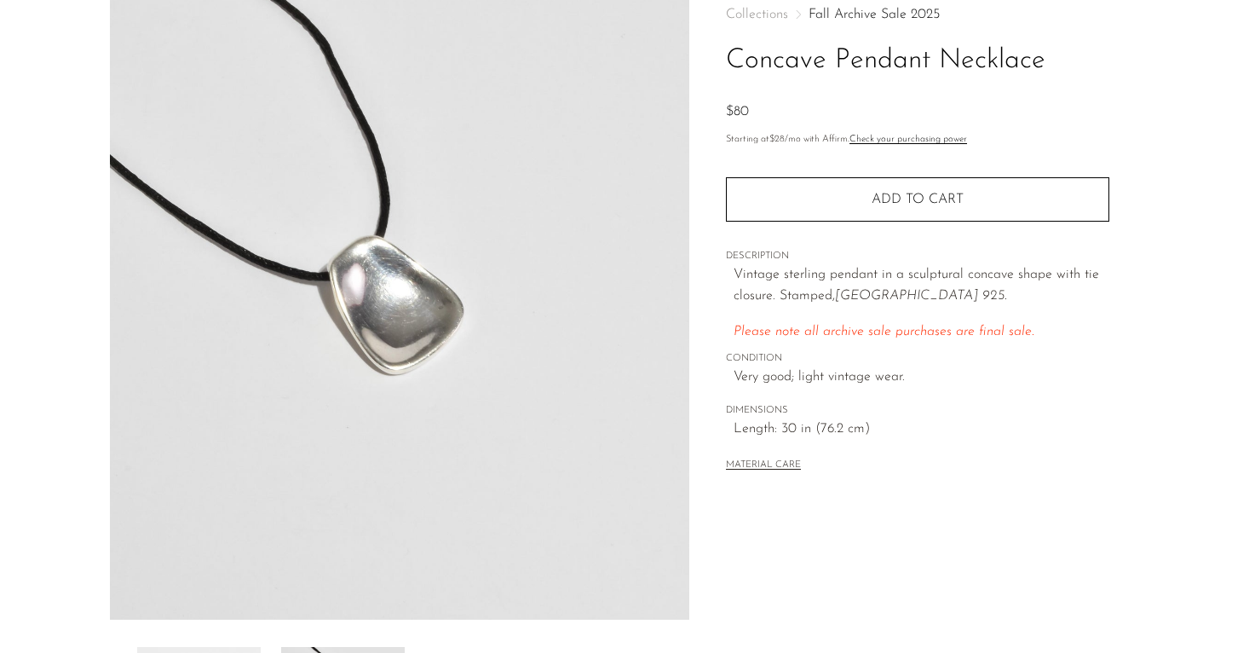
scroll to position [52, 0]
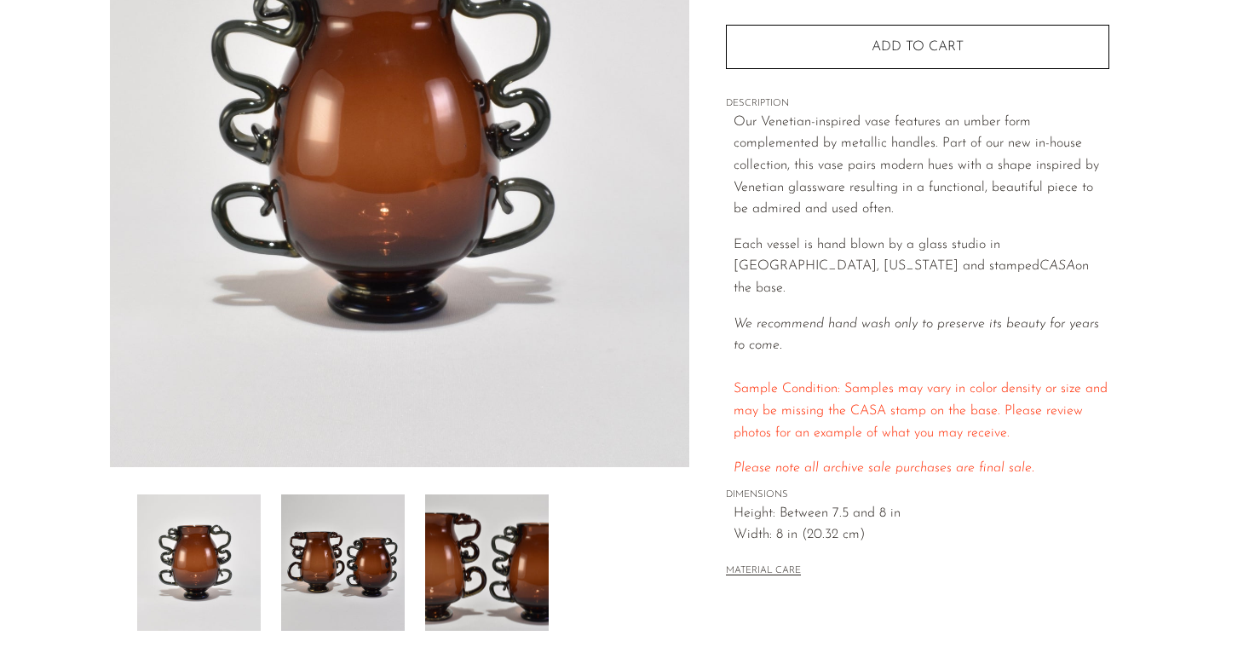
scroll to position [246, 0]
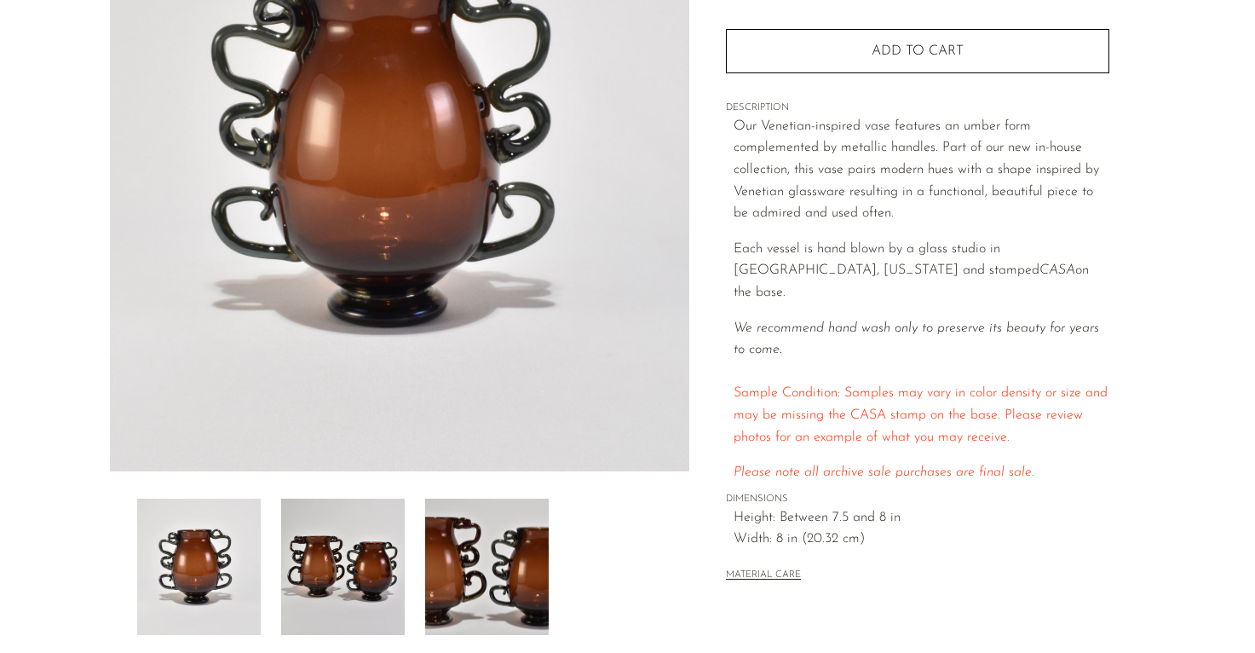
click at [330, 561] on img at bounding box center [343, 567] width 124 height 136
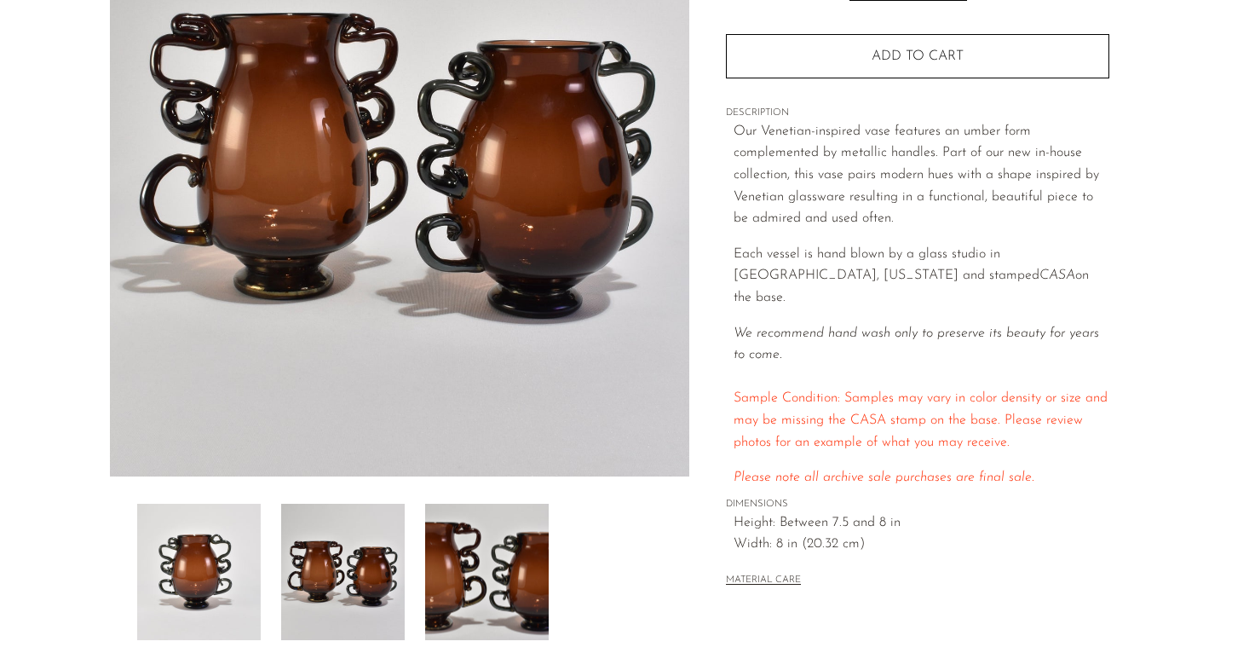
scroll to position [245, 0]
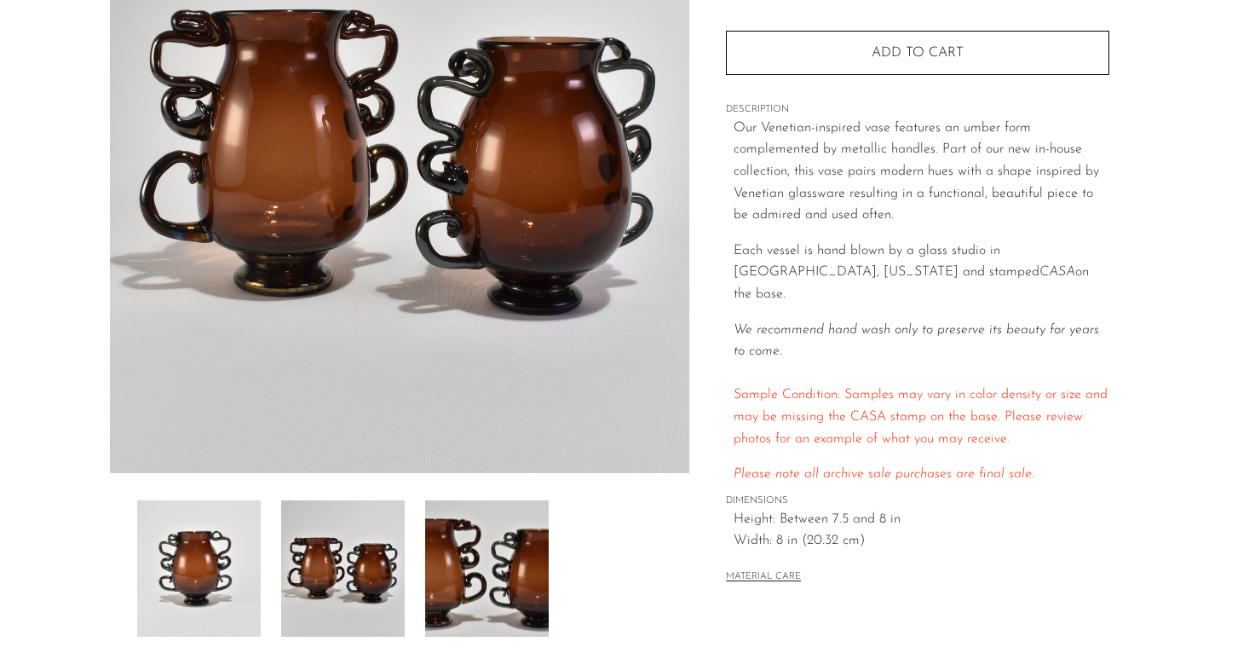
click at [494, 566] on img at bounding box center [487, 568] width 124 height 136
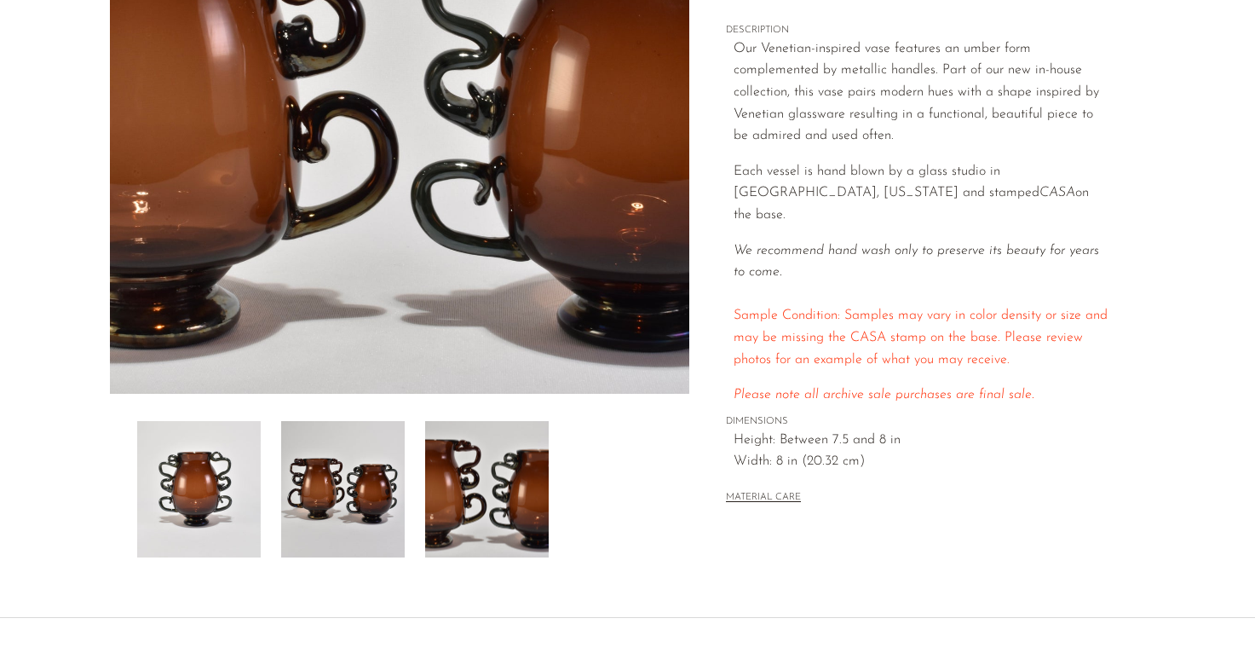
scroll to position [0, 0]
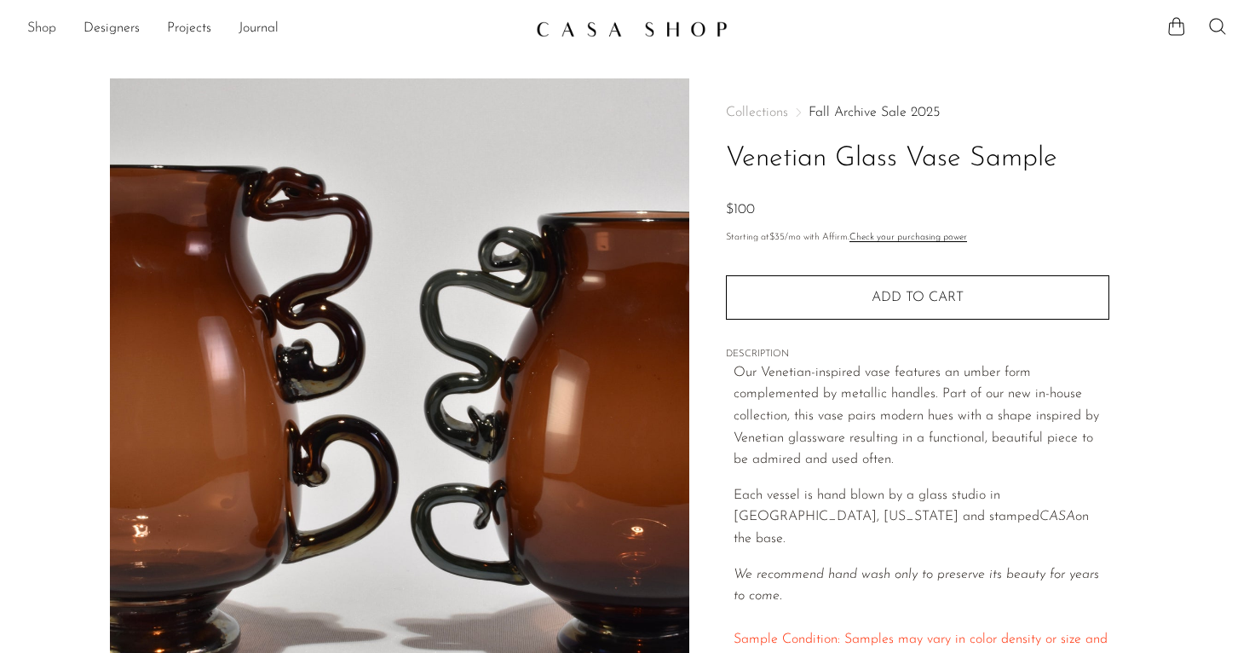
click at [28, 26] on link "Shop" at bounding box center [41, 29] width 29 height 22
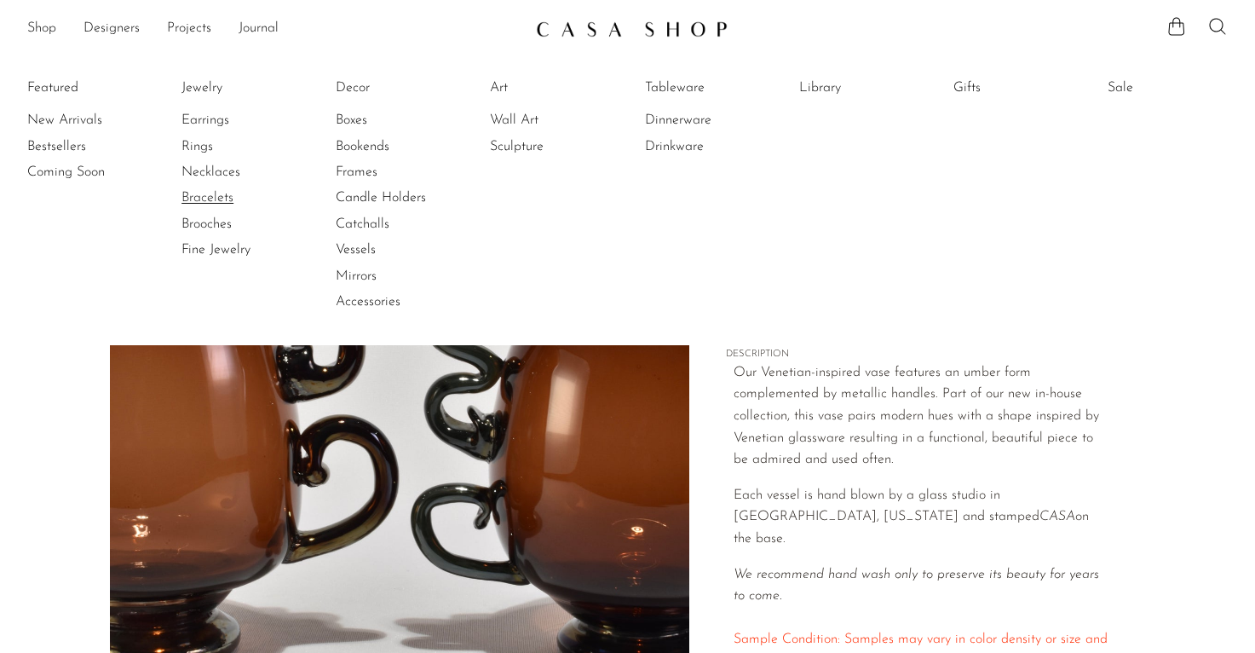
click at [216, 199] on link "Bracelets" at bounding box center [246, 197] width 128 height 19
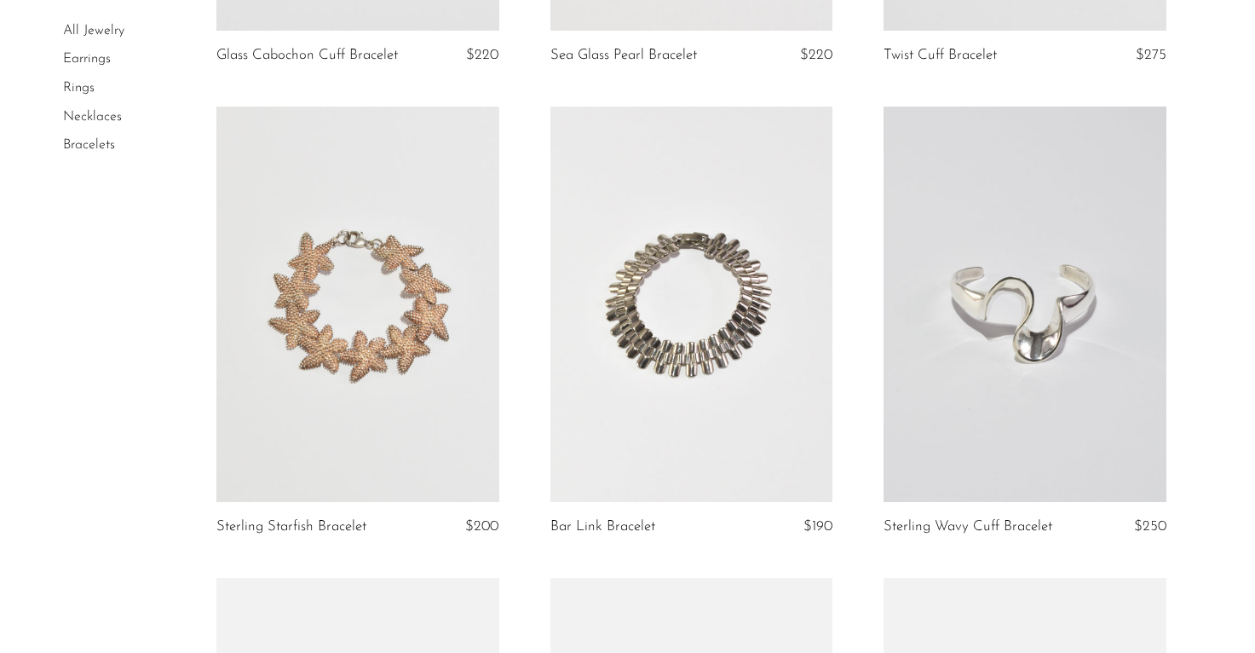
scroll to position [1526, 0]
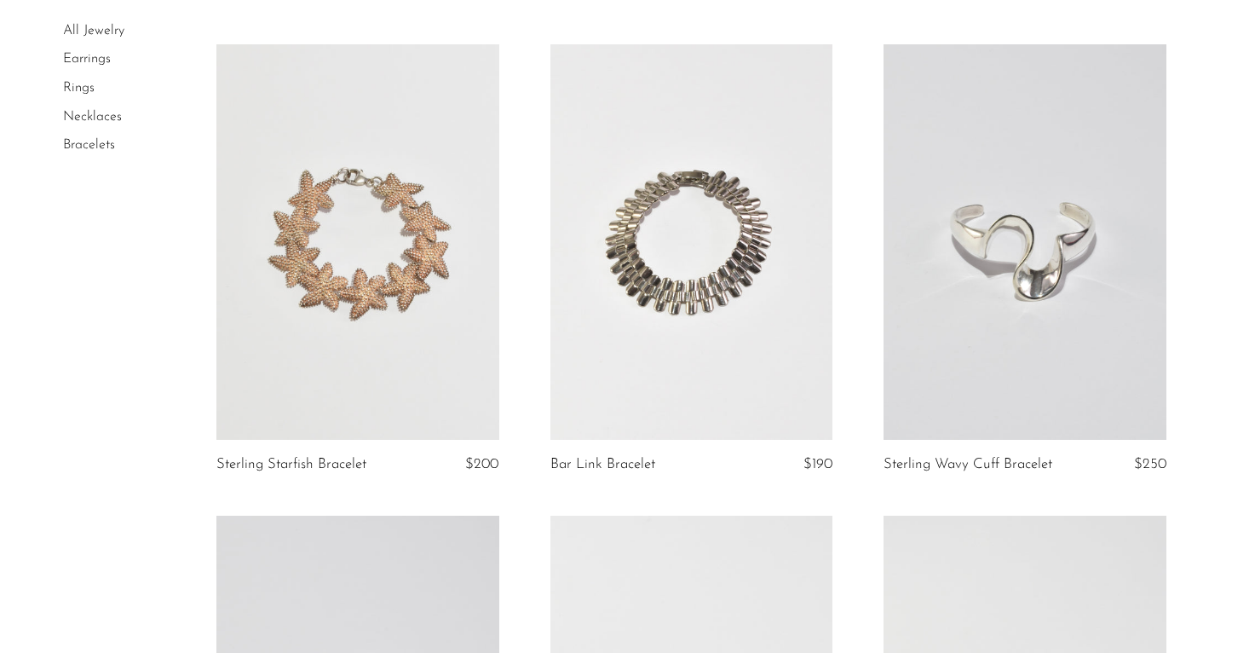
click at [728, 262] on link at bounding box center [691, 242] width 283 height 396
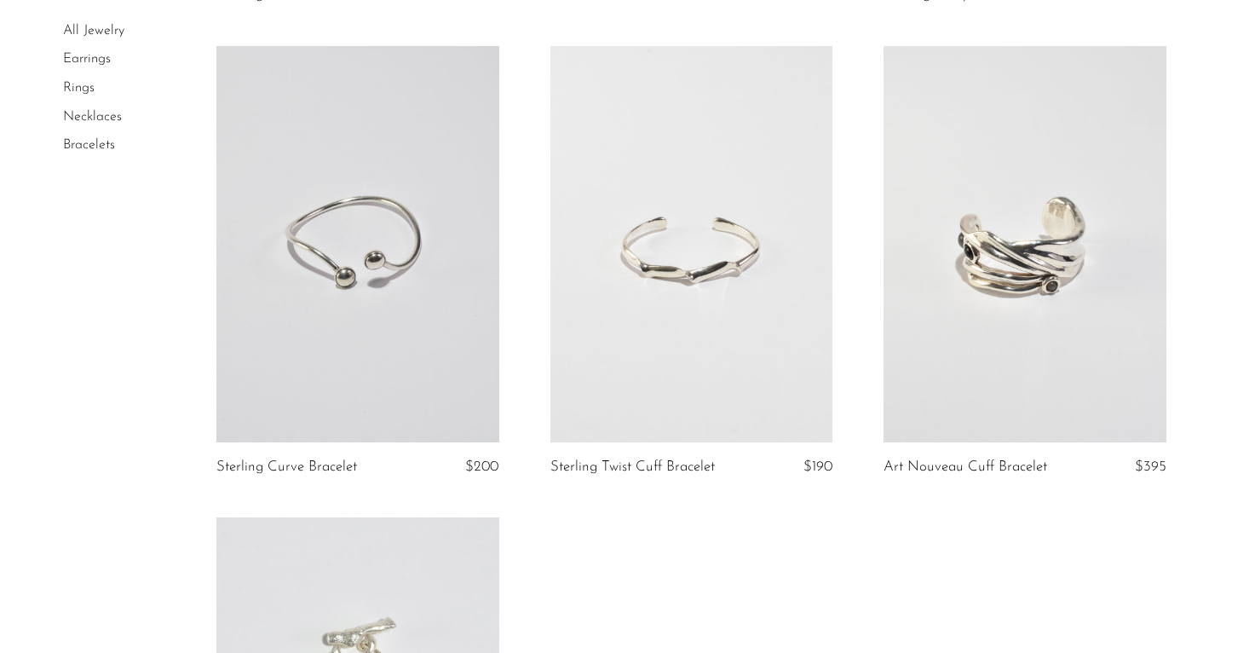
scroll to position [1995, 0]
click at [967, 274] on link at bounding box center [1025, 245] width 283 height 396
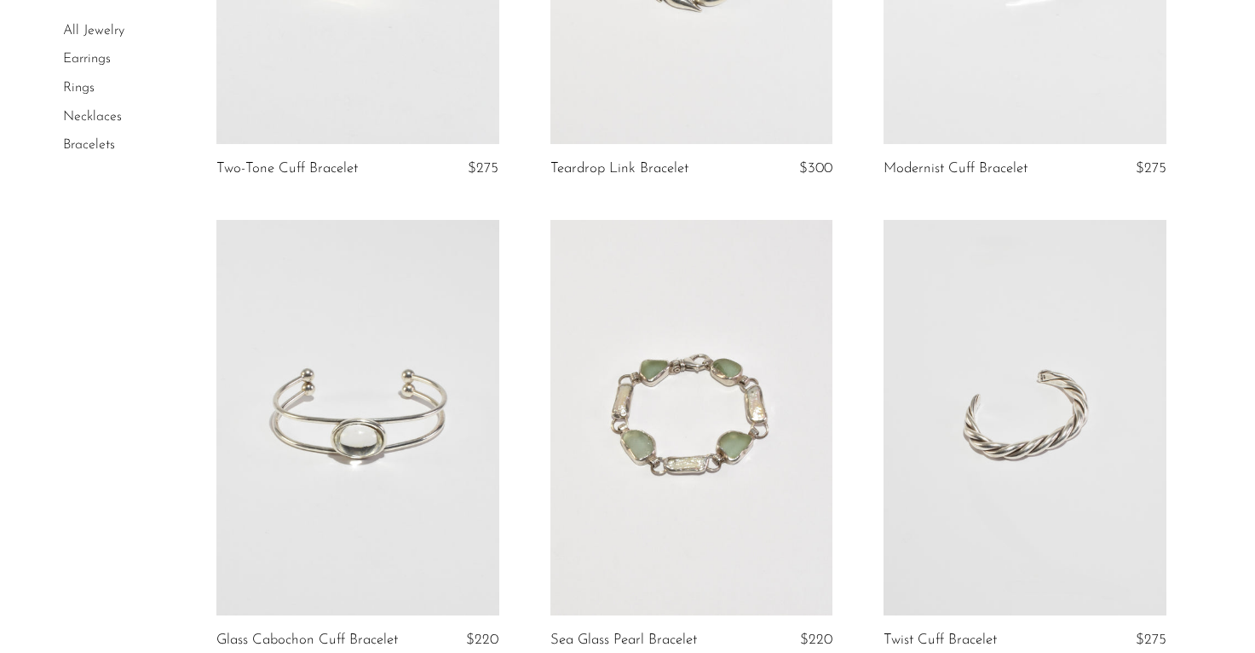
scroll to position [768, 0]
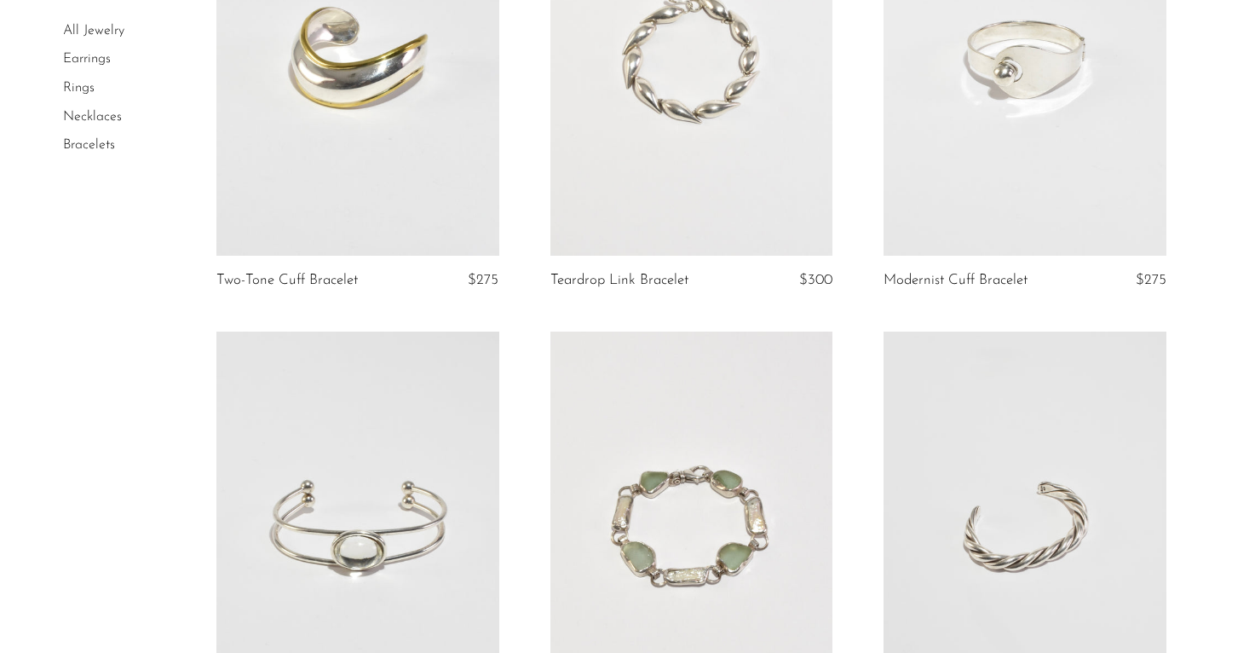
click at [77, 120] on link "Necklaces" at bounding box center [92, 117] width 59 height 14
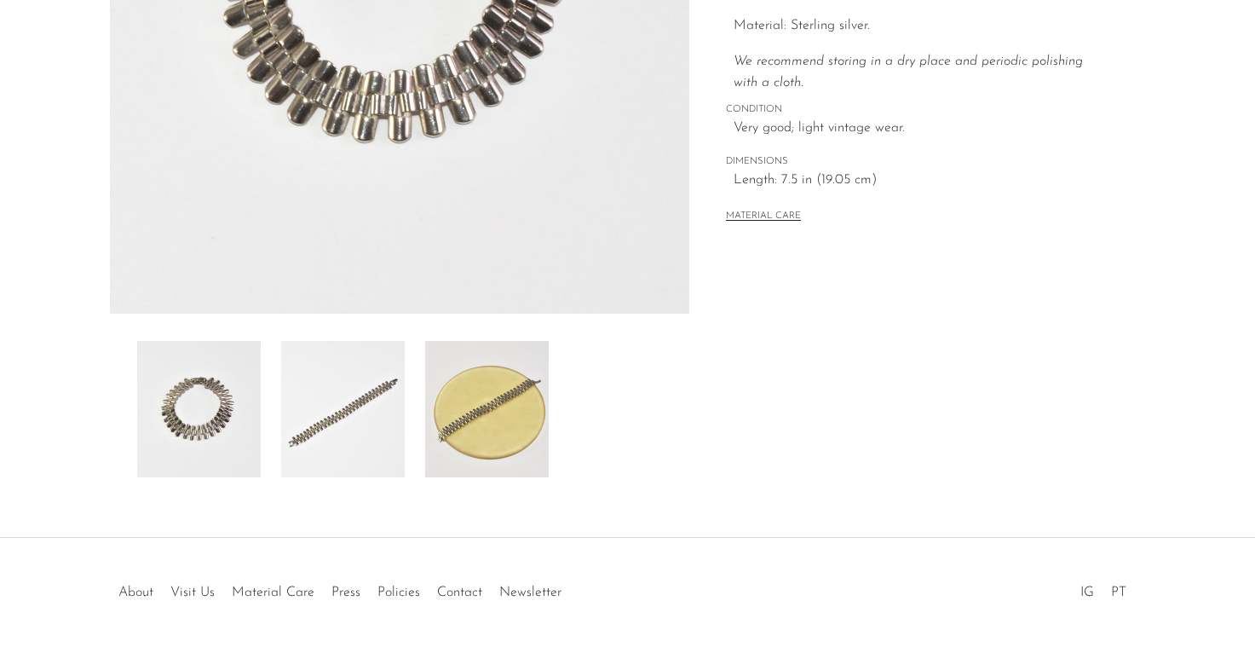
scroll to position [457, 0]
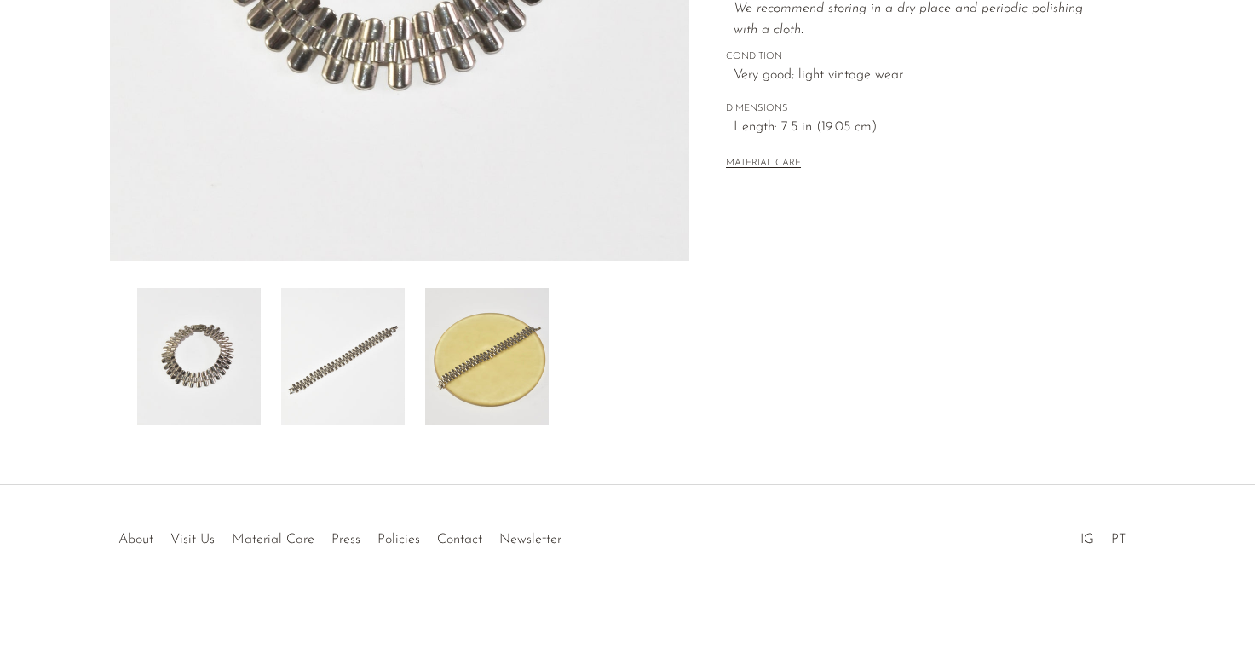
click at [464, 376] on img at bounding box center [487, 356] width 124 height 136
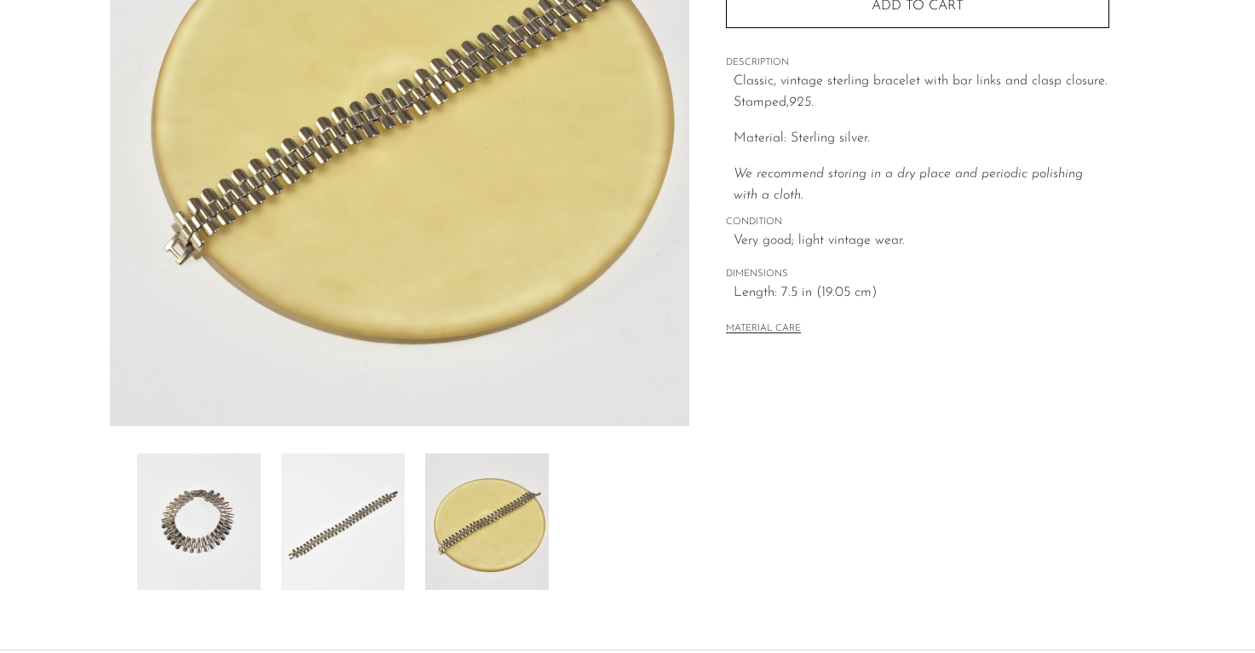
scroll to position [173, 0]
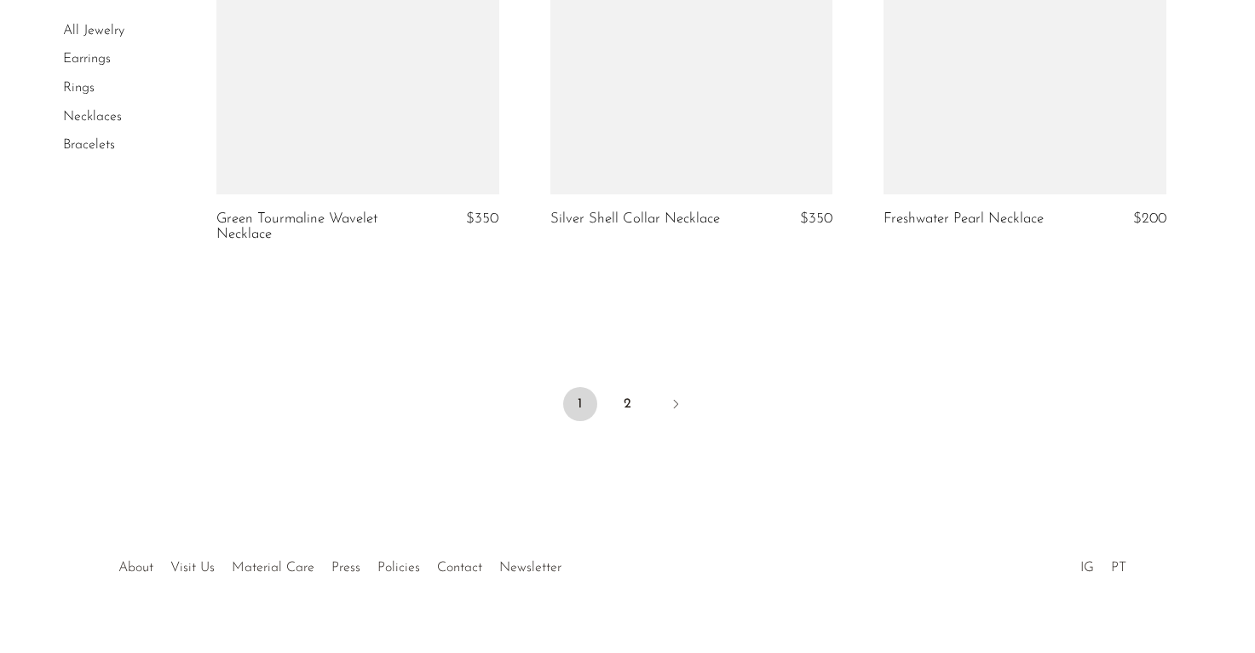
scroll to position [5732, 0]
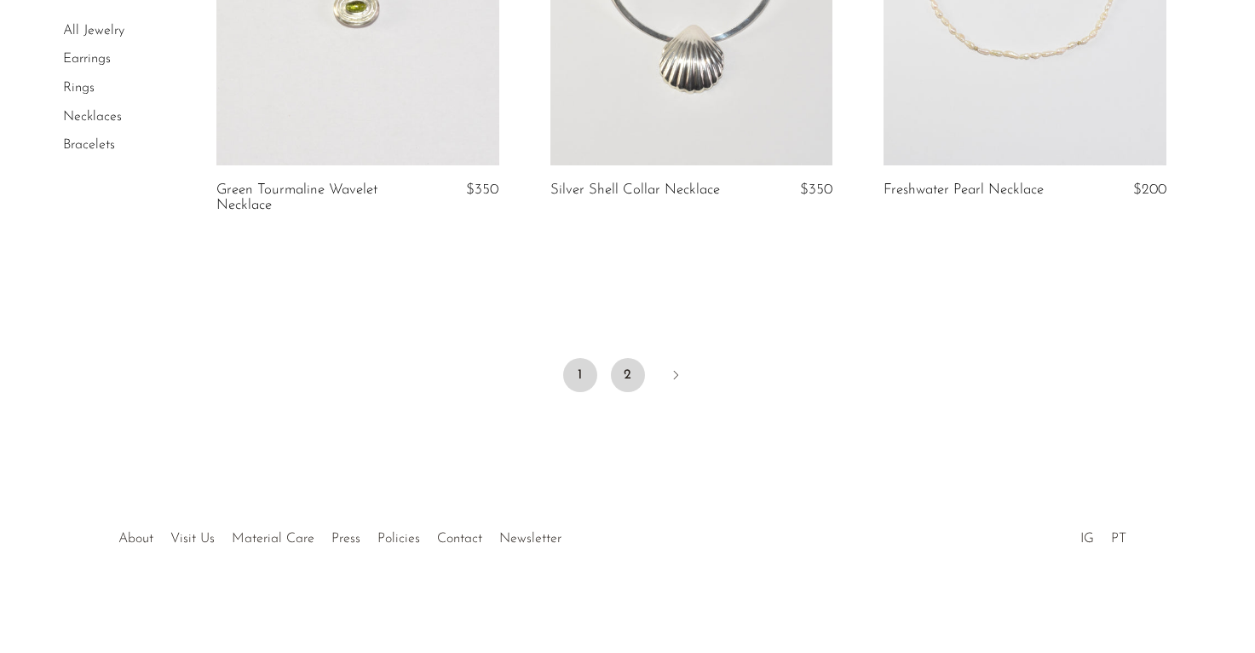
click at [630, 377] on link "2" at bounding box center [628, 375] width 34 height 34
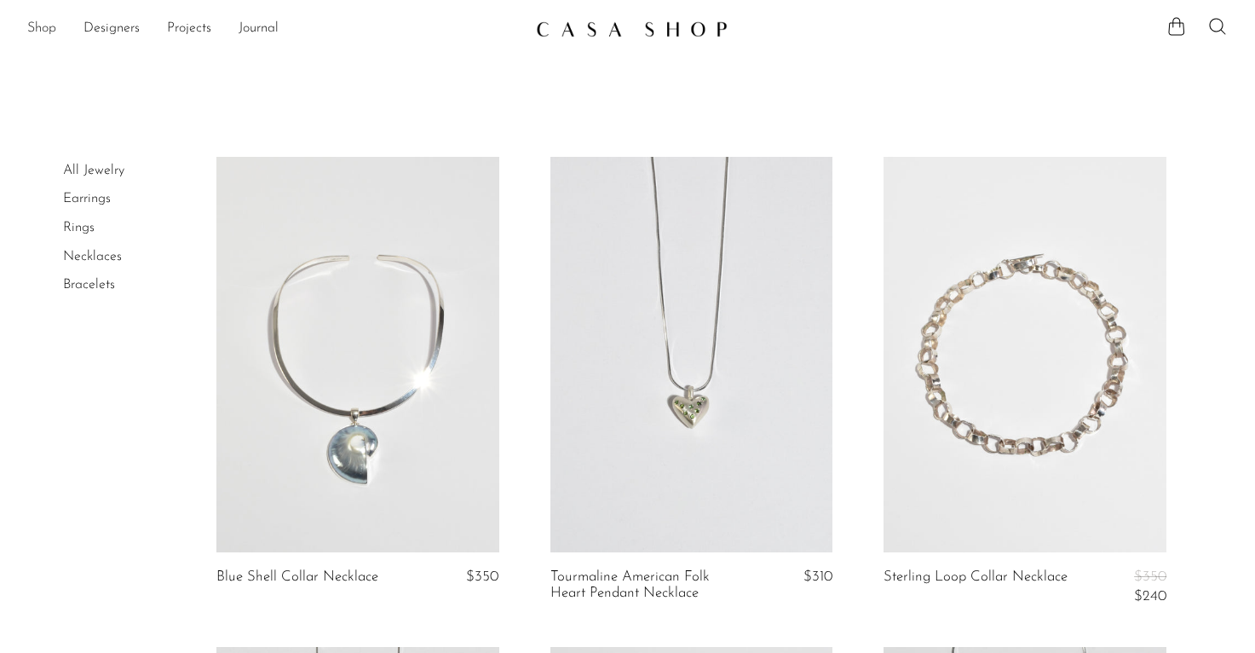
click at [39, 29] on link "Shop" at bounding box center [41, 29] width 29 height 22
click at [83, 170] on link "All Jewelry" at bounding box center [93, 171] width 61 height 14
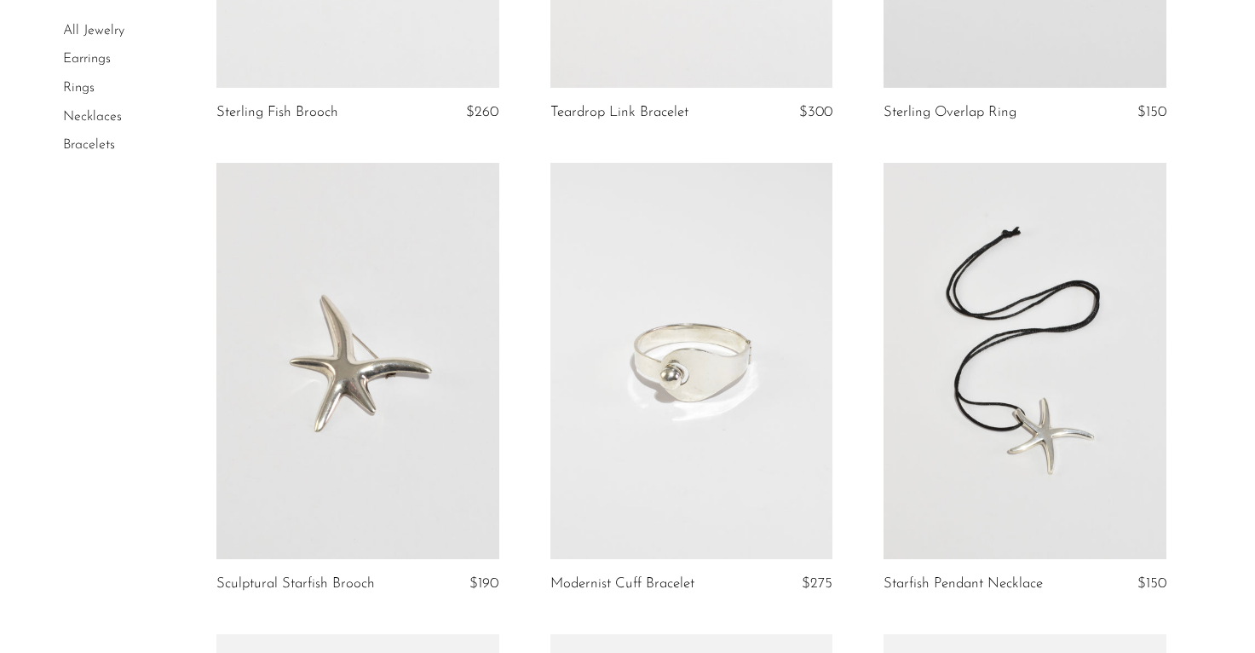
scroll to position [1937, 0]
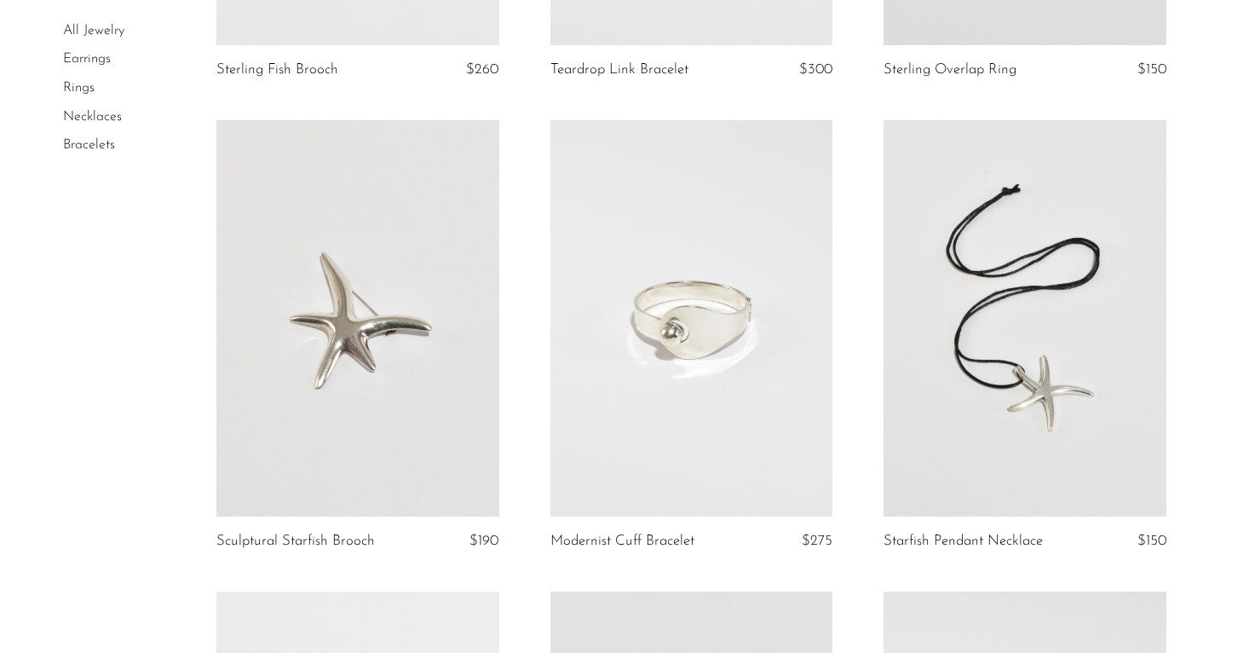
click at [693, 338] on link at bounding box center [691, 318] width 283 height 396
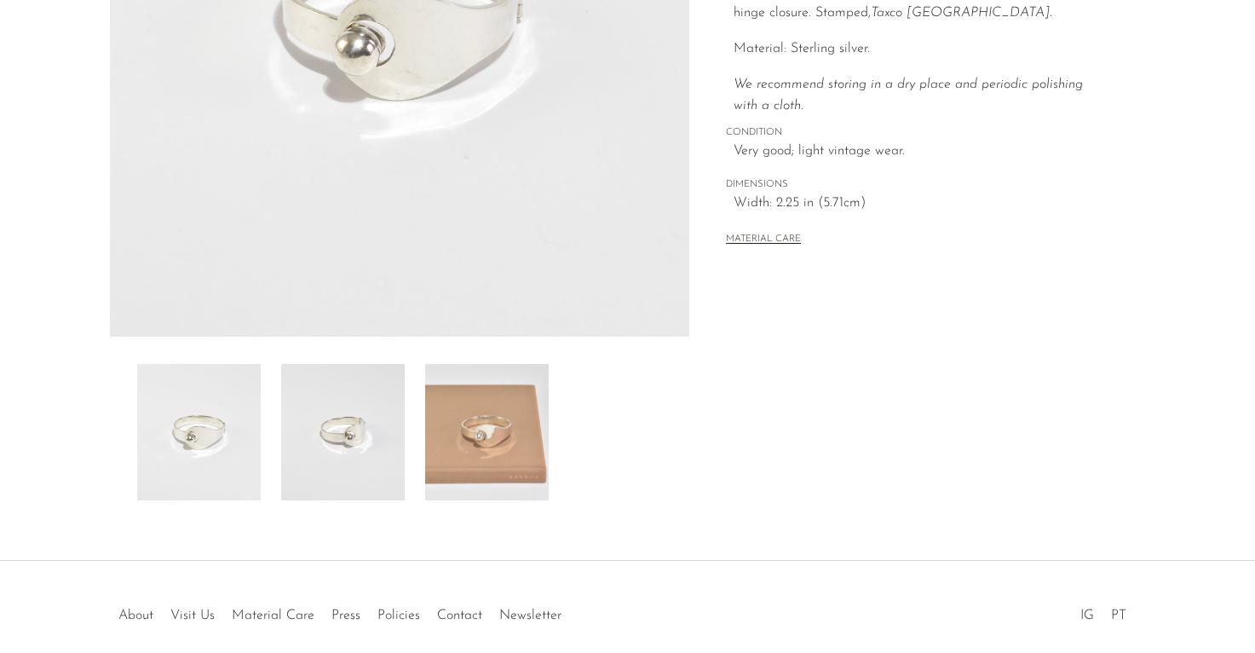
scroll to position [457, 0]
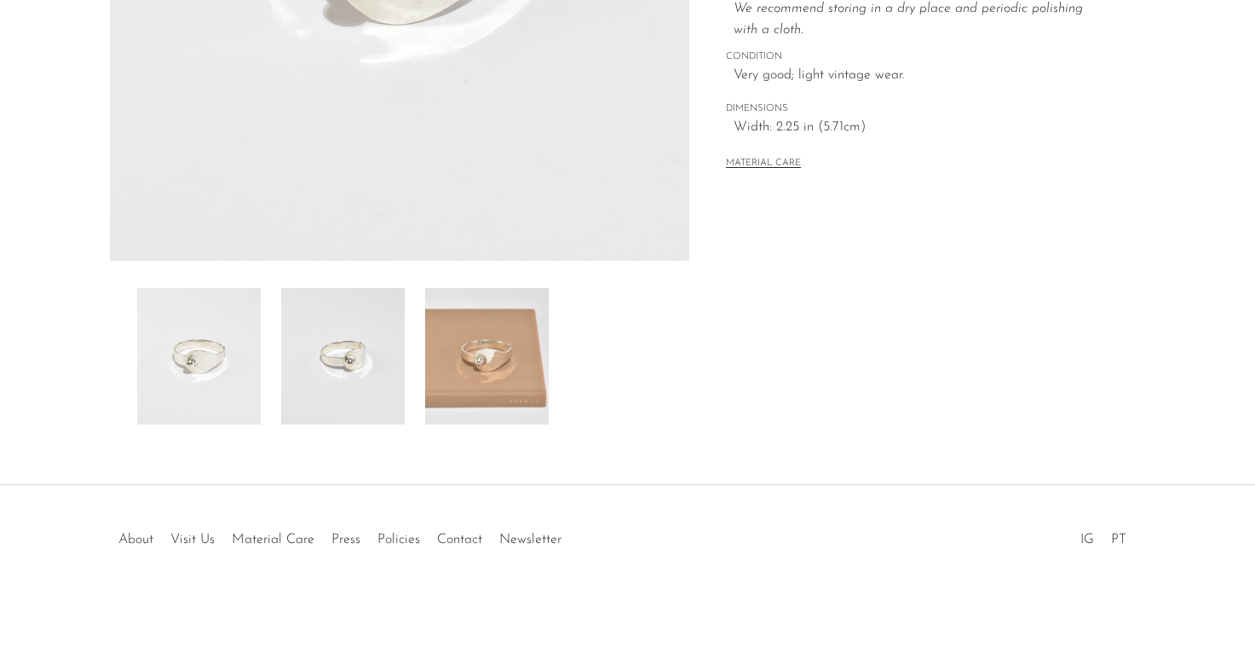
click at [499, 369] on img at bounding box center [487, 356] width 124 height 136
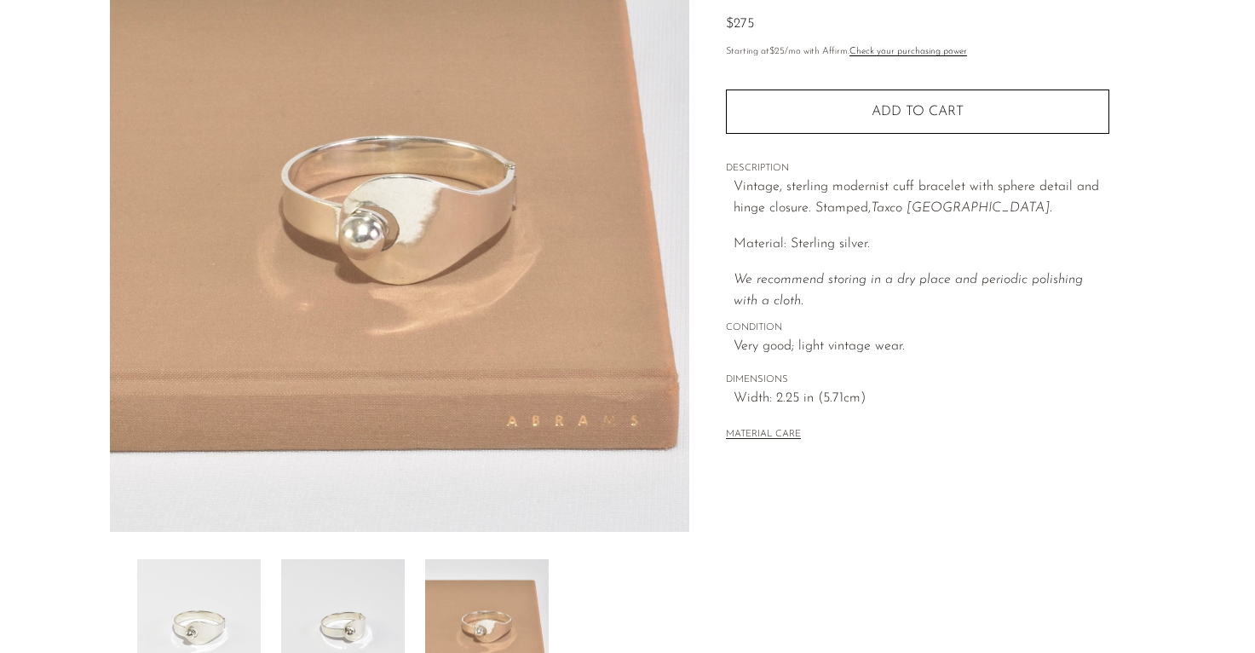
scroll to position [0, 0]
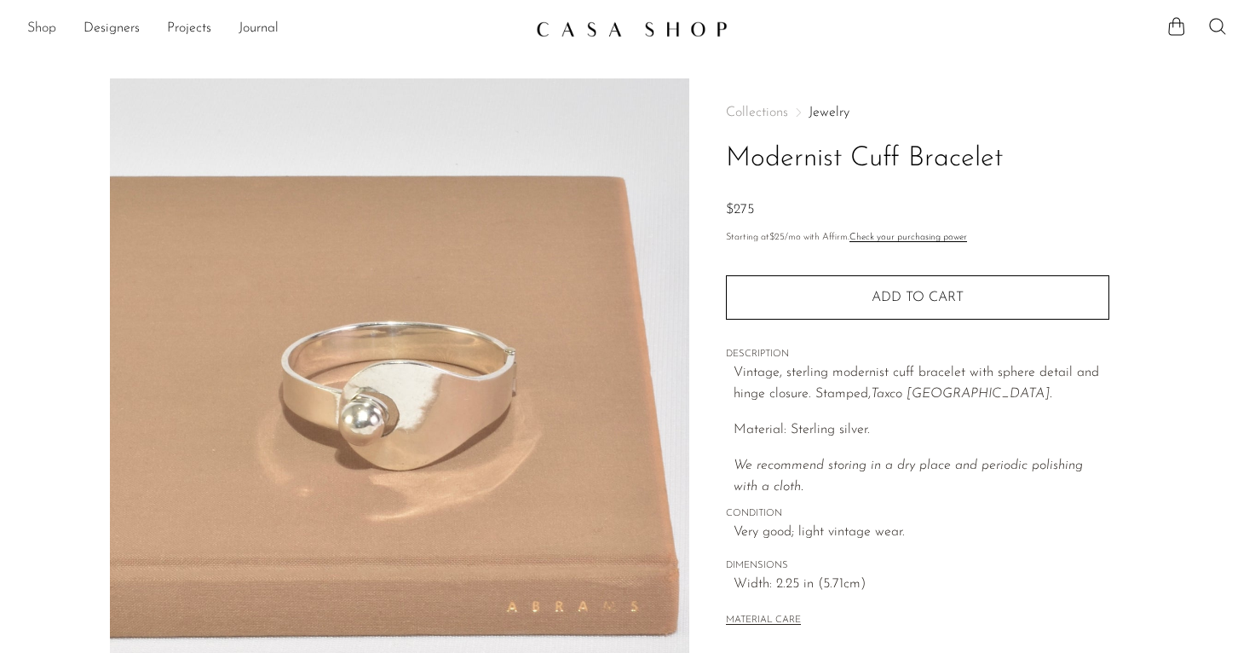
click at [35, 30] on link "Shop" at bounding box center [41, 29] width 29 height 22
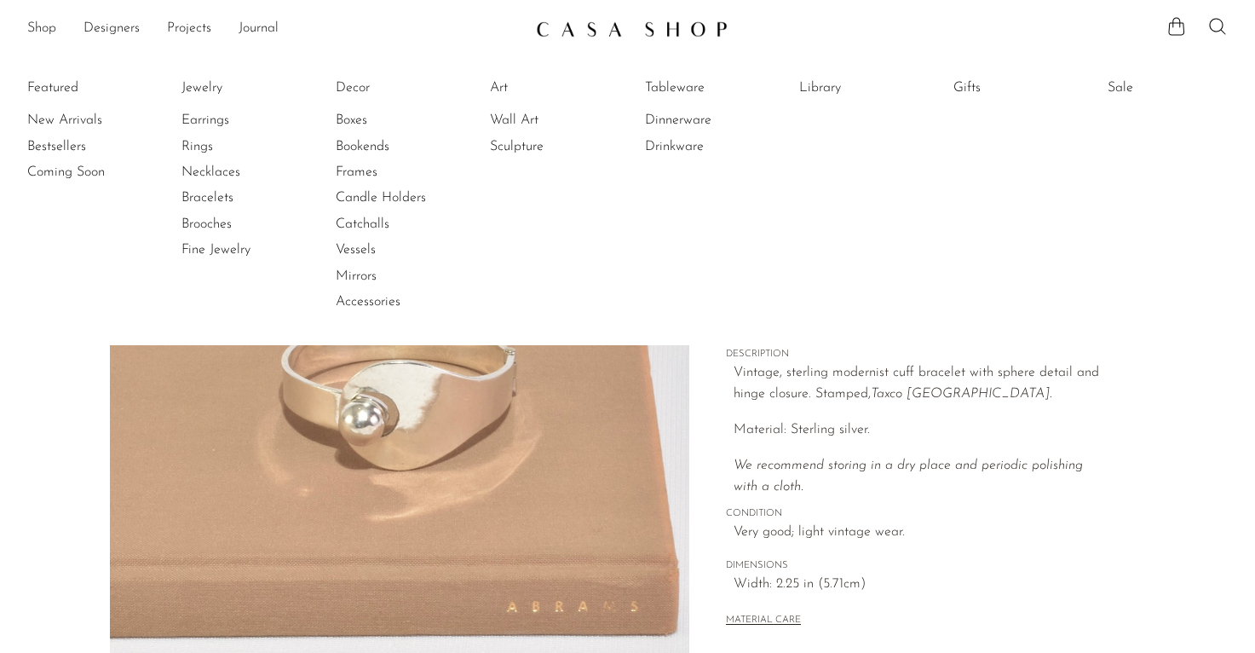
click at [44, 381] on section "Modernist Cuff Bracelet $275" at bounding box center [627, 479] width 1255 height 803
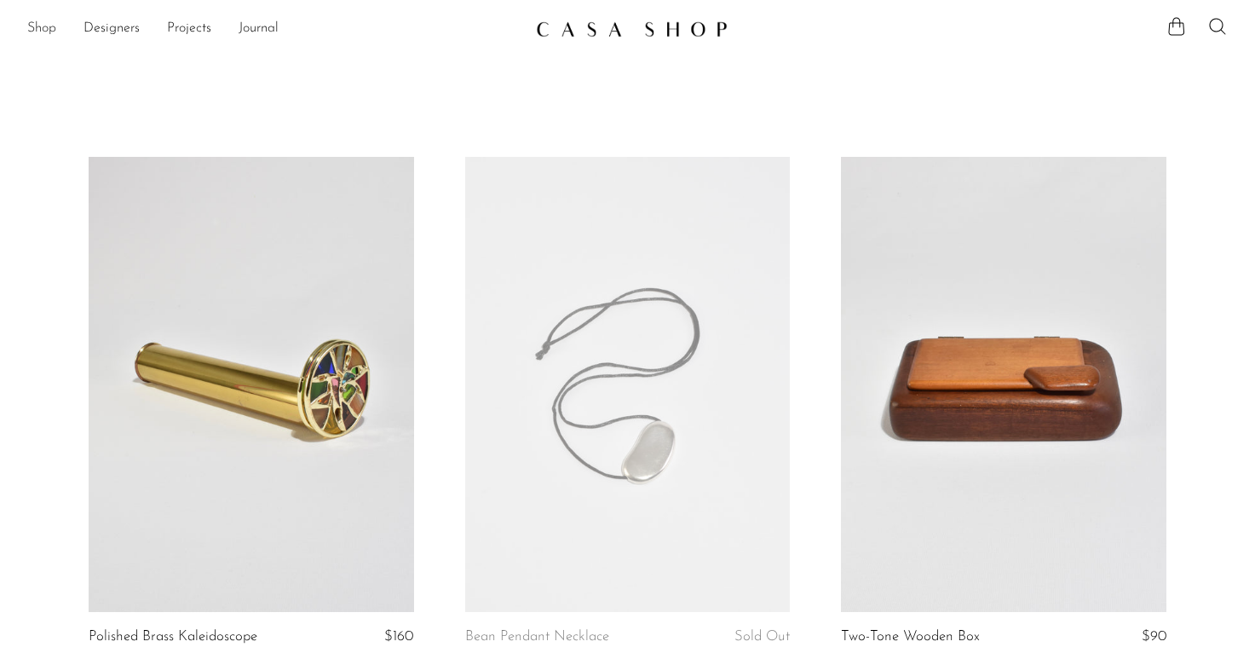
click at [46, 28] on link "Shop" at bounding box center [41, 29] width 29 height 22
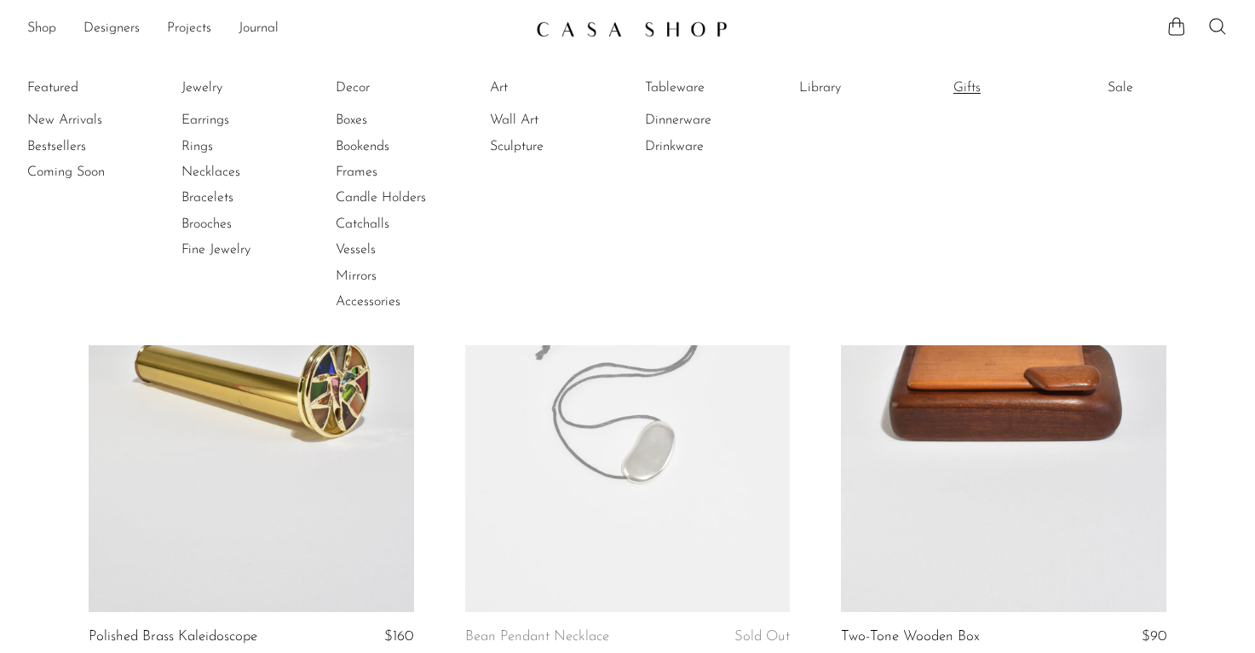
click at [969, 88] on link "Gifts" at bounding box center [1018, 87] width 128 height 19
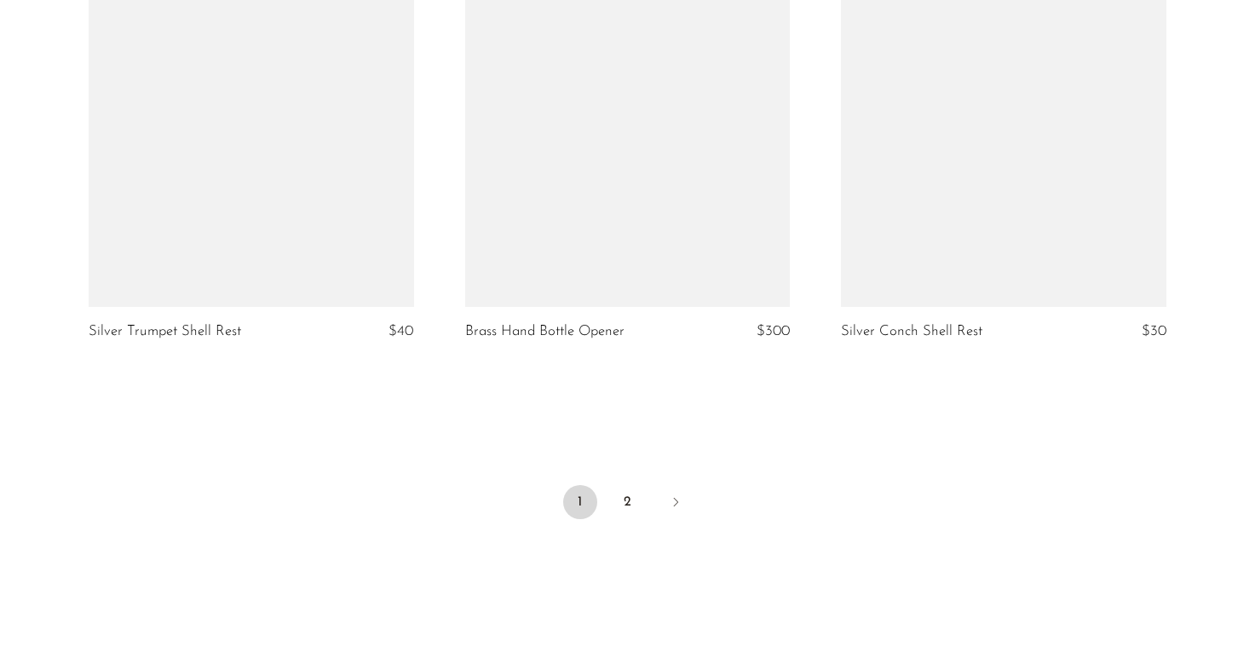
scroll to position [6303, 0]
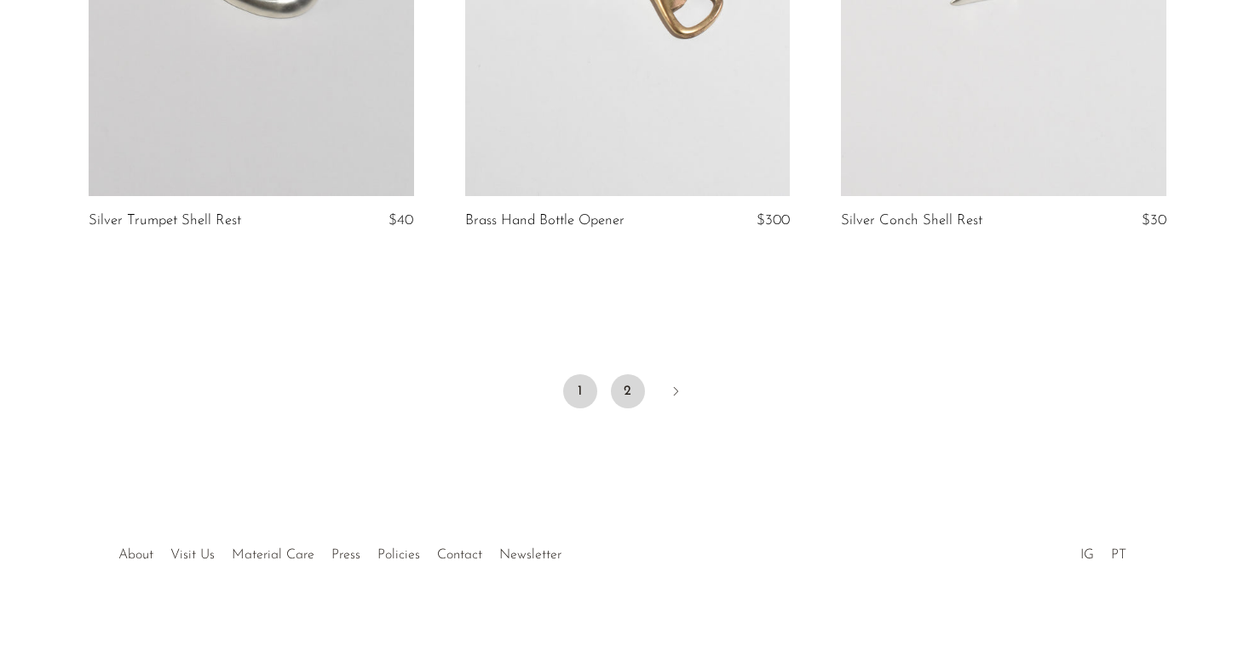
click at [634, 374] on link "2" at bounding box center [628, 391] width 34 height 34
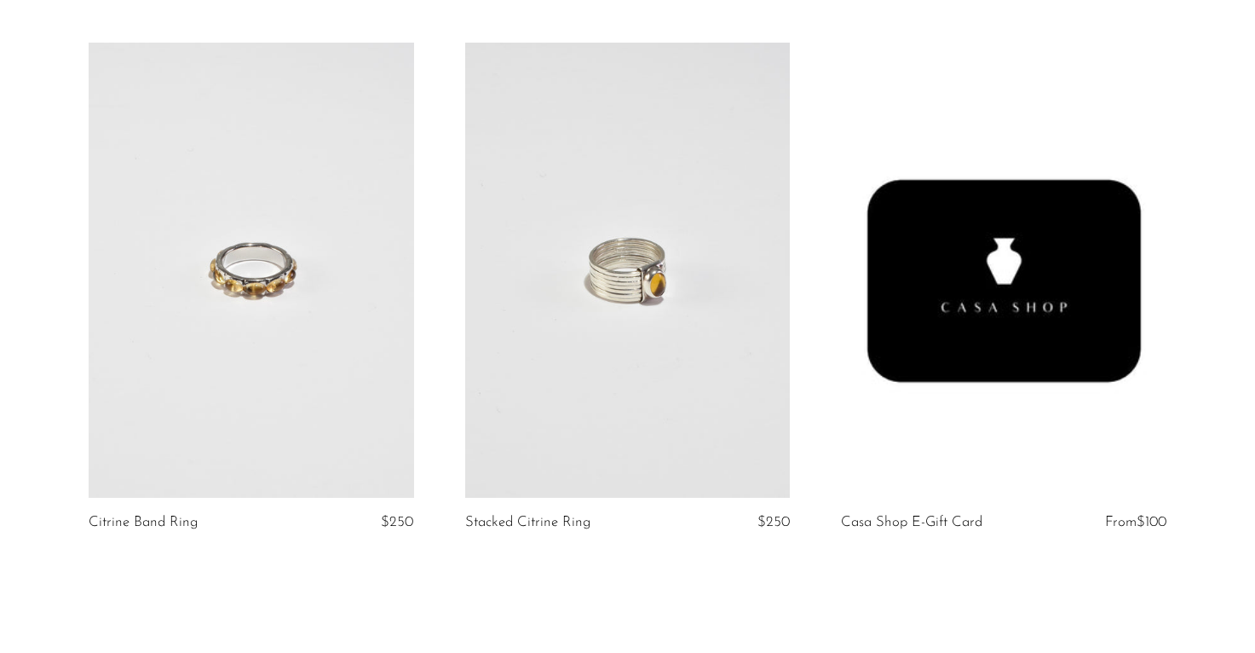
scroll to position [4382, 0]
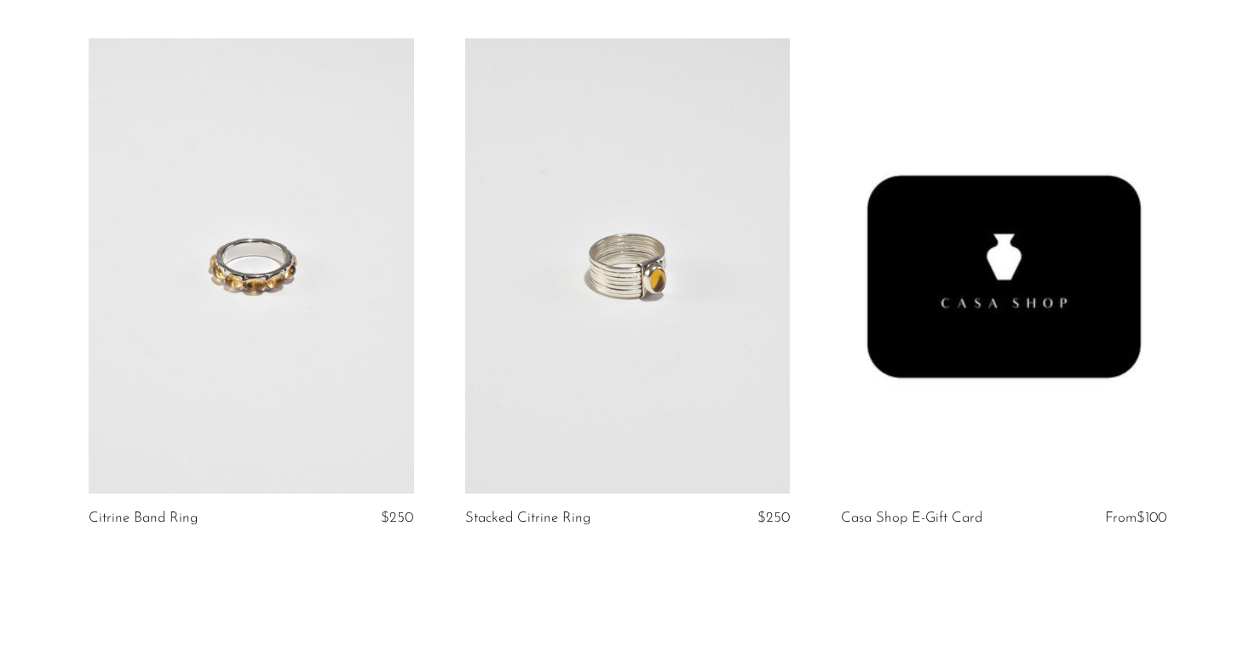
click at [626, 269] on link at bounding box center [628, 266] width 326 height 456
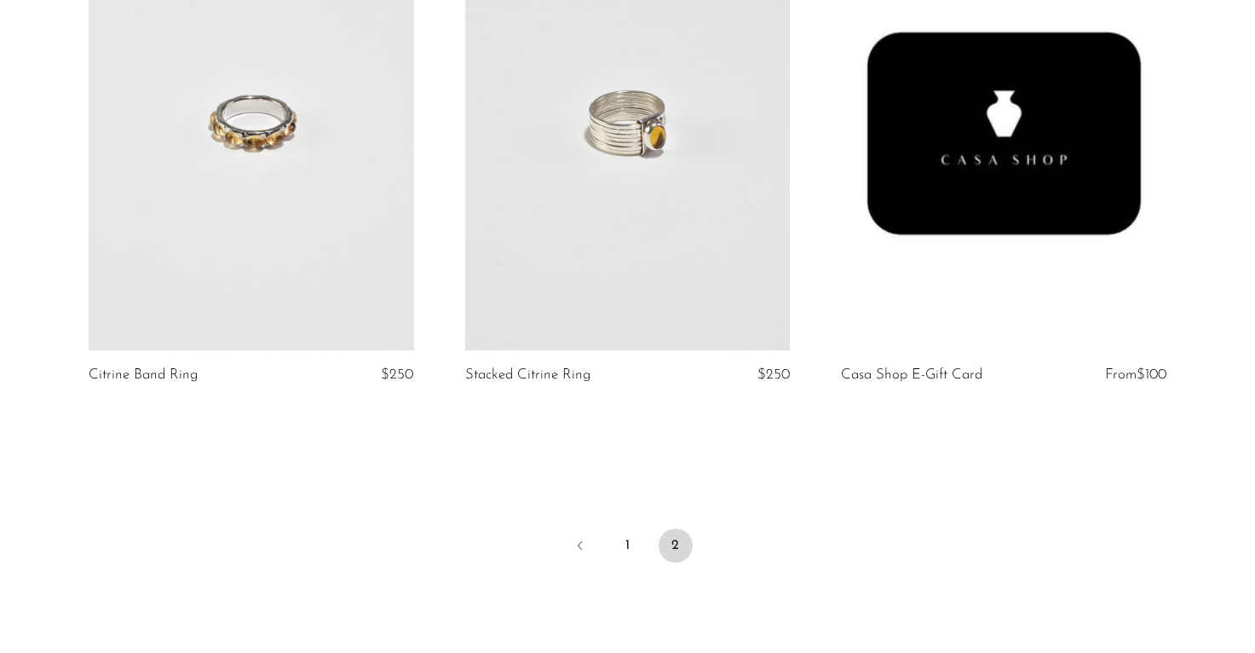
scroll to position [4528, 0]
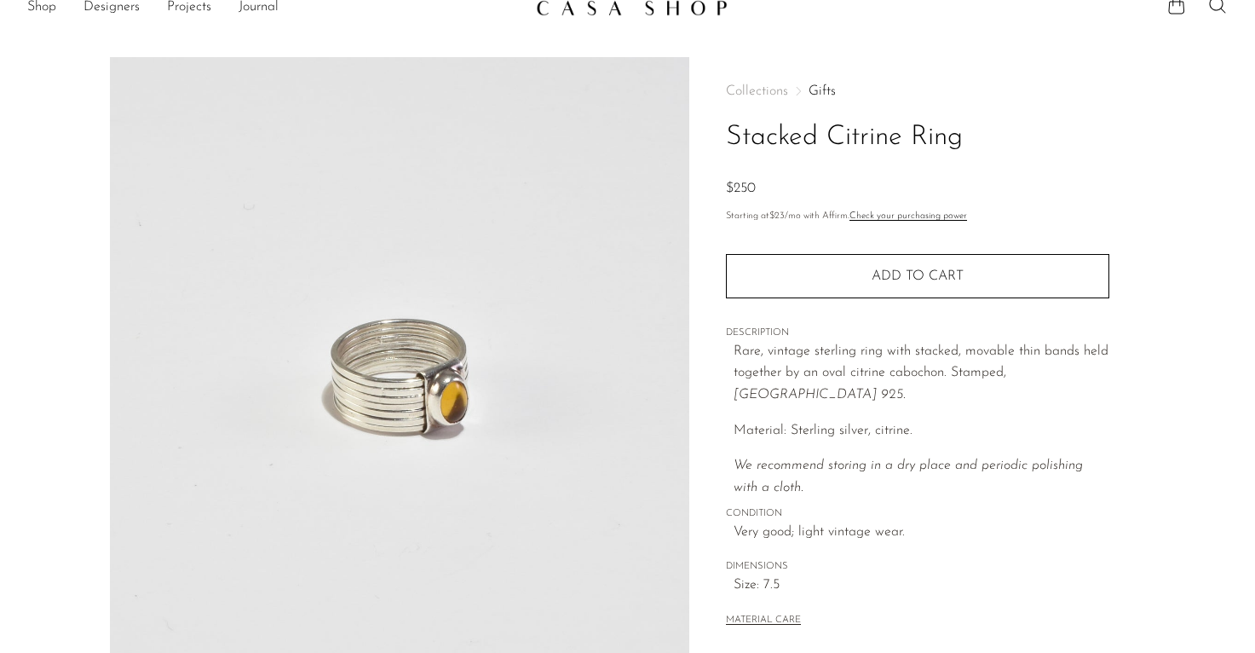
scroll to position [18, 0]
